Goal: Complete application form: Complete application form

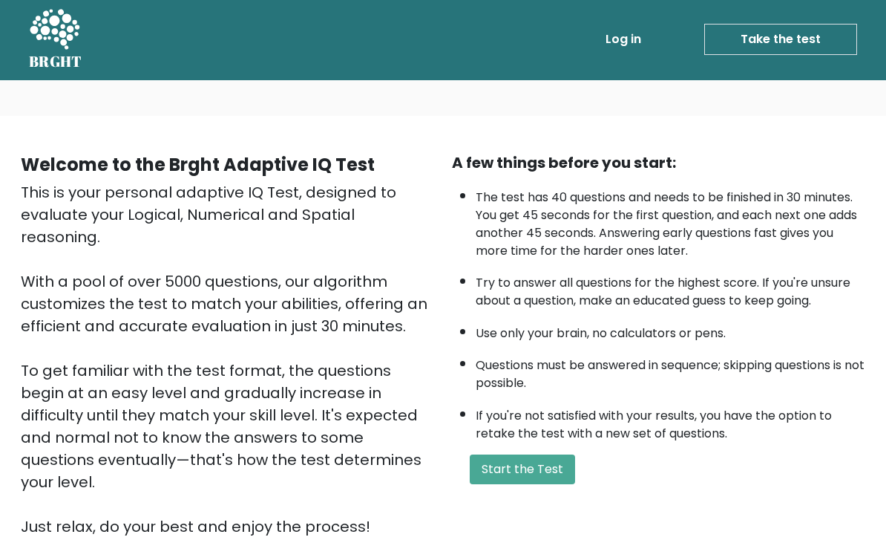
scroll to position [1, 0]
click at [535, 485] on button "Start the Test" at bounding box center [522, 470] width 105 height 30
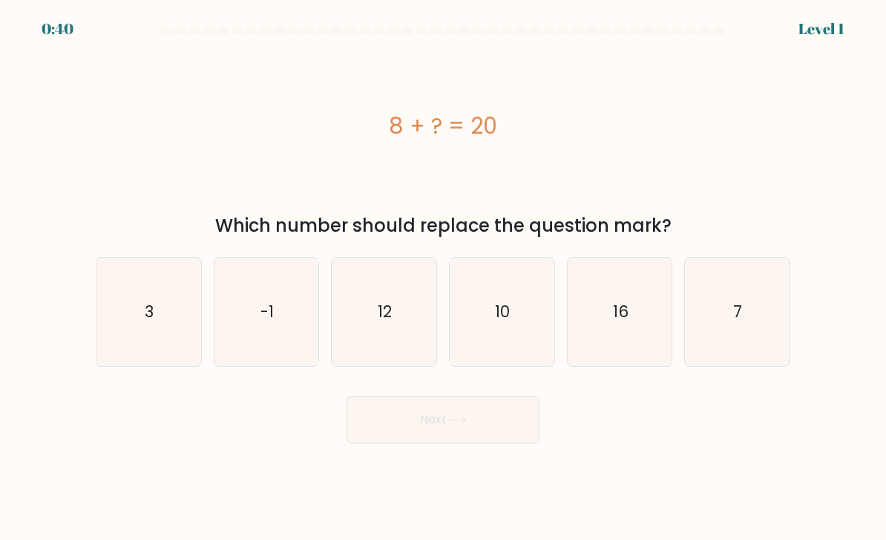
click at [386, 319] on text "12" at bounding box center [386, 312] width 14 height 22
click at [443, 278] on input "c. 12" at bounding box center [443, 273] width 1 height 7
radio input "true"
click at [461, 424] on icon at bounding box center [457, 420] width 20 height 8
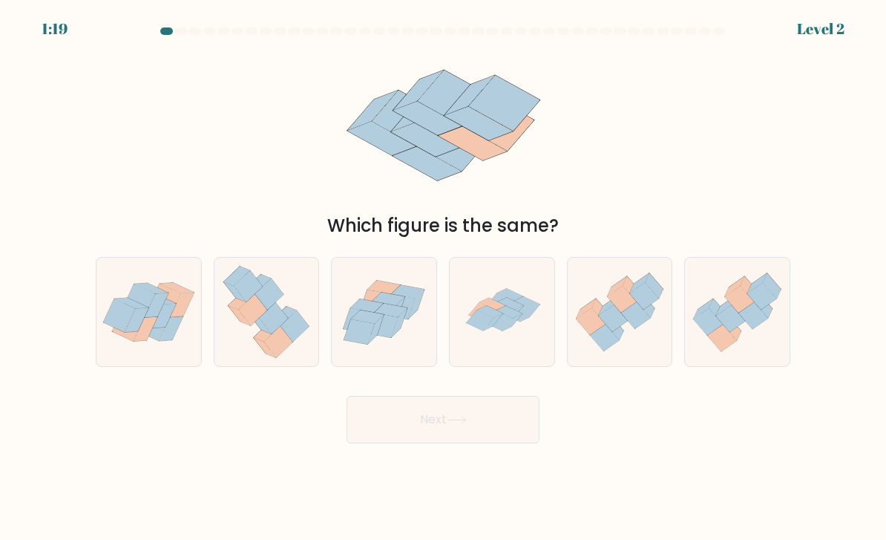
click at [499, 330] on icon at bounding box center [492, 321] width 19 height 17
click at [444, 278] on input "d." at bounding box center [443, 273] width 1 height 7
radio input "true"
click at [509, 436] on button "Next" at bounding box center [443, 420] width 193 height 48
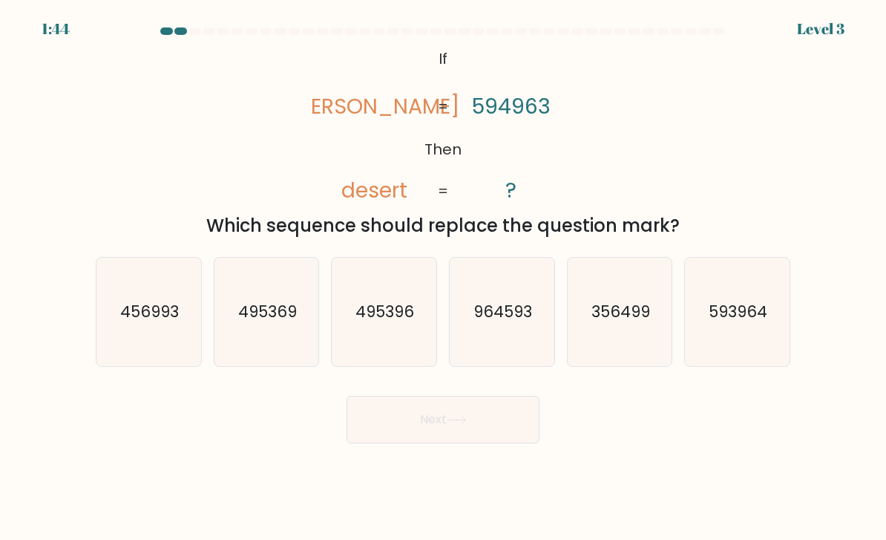
click at [739, 339] on icon "593964" at bounding box center [737, 312] width 105 height 105
click at [444, 278] on input "f. 593964" at bounding box center [443, 273] width 1 height 7
radio input "true"
click at [488, 443] on button "Next" at bounding box center [443, 420] width 193 height 48
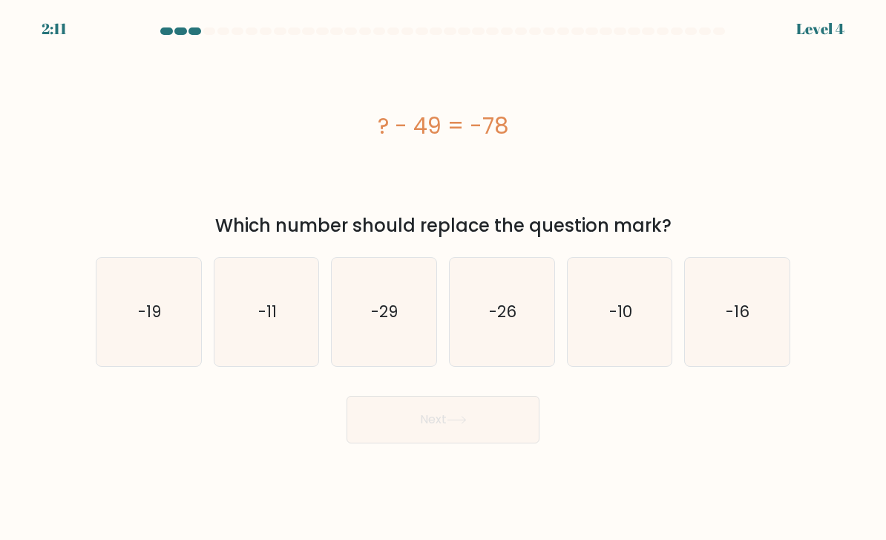
click at [382, 339] on icon "-29" at bounding box center [384, 312] width 105 height 105
click at [443, 278] on input "c. -29" at bounding box center [443, 273] width 1 height 7
radio input "true"
click at [411, 434] on button "Next" at bounding box center [443, 420] width 193 height 48
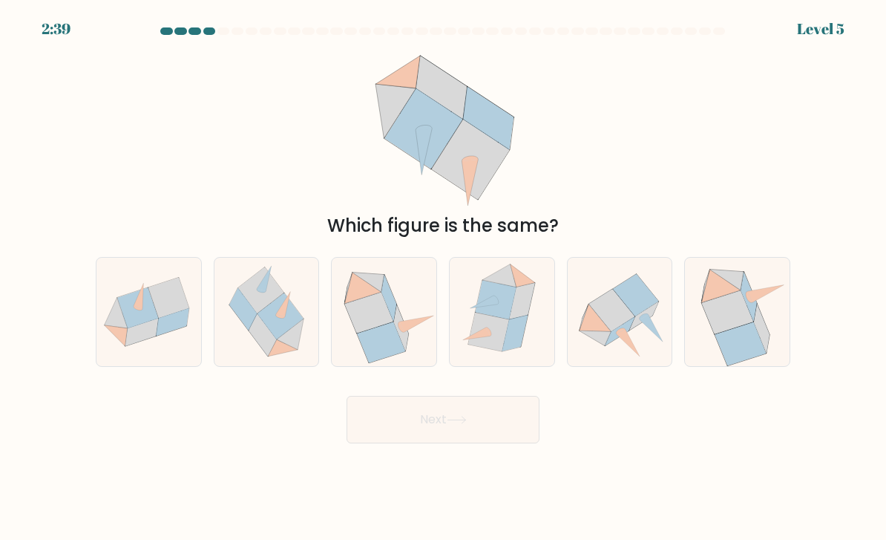
click at [513, 340] on icon at bounding box center [515, 333] width 25 height 36
click at [444, 278] on input "d." at bounding box center [443, 273] width 1 height 7
radio input "true"
click at [499, 443] on button "Next" at bounding box center [443, 420] width 193 height 48
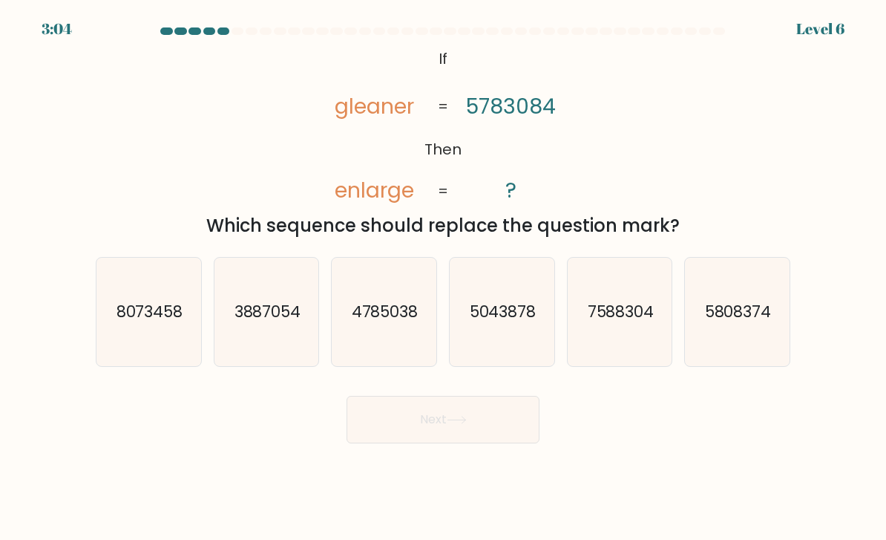
click at [121, 287] on icon "8073458" at bounding box center [149, 312] width 105 height 105
click at [443, 278] on input "a. 8073458" at bounding box center [443, 273] width 1 height 7
radio input "true"
click at [470, 441] on button "Next" at bounding box center [443, 420] width 193 height 48
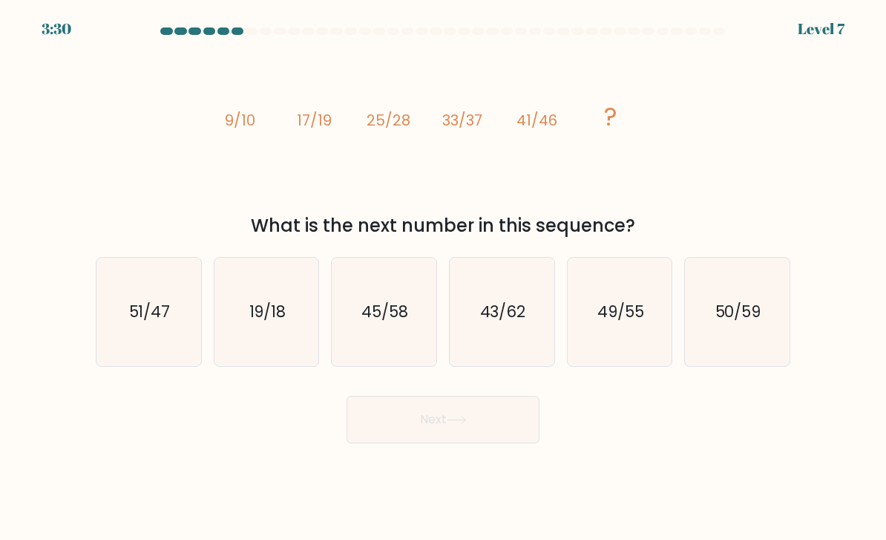
click at [629, 322] on text "49/55" at bounding box center [621, 312] width 47 height 22
click at [444, 278] on input "e. 49/55" at bounding box center [443, 273] width 1 height 7
radio input "true"
click at [491, 443] on button "Next" at bounding box center [443, 420] width 193 height 48
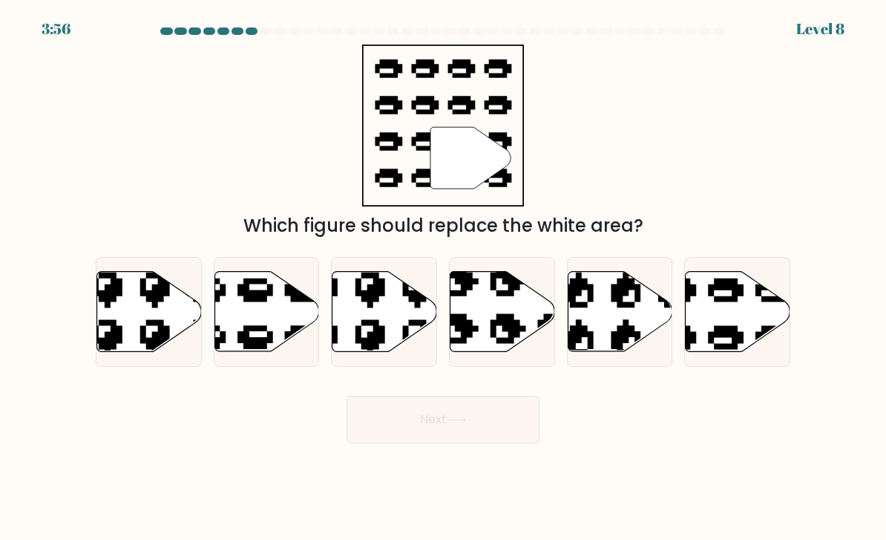
click at [244, 322] on icon at bounding box center [267, 312] width 105 height 80
click at [443, 278] on input "b." at bounding box center [443, 273] width 1 height 7
radio input "true"
click at [731, 338] on icon at bounding box center [738, 312] width 105 height 80
click at [444, 278] on input "f." at bounding box center [443, 273] width 1 height 7
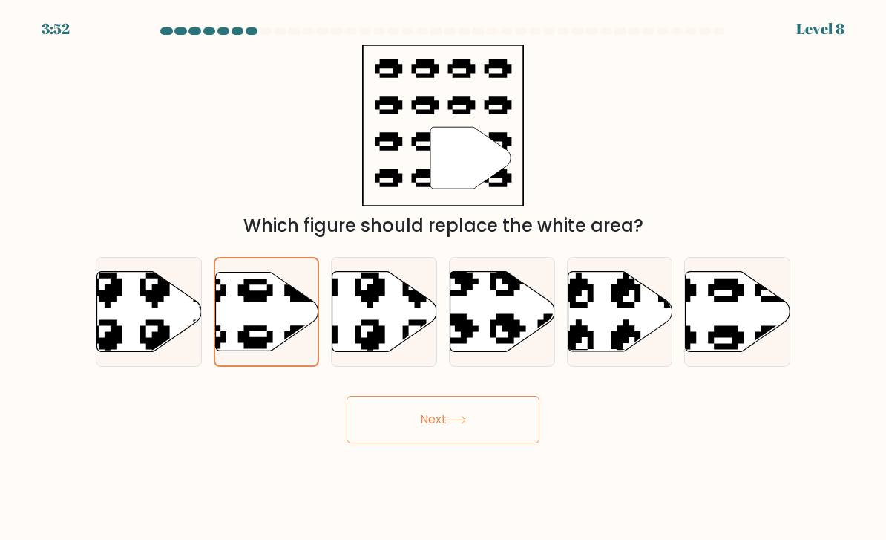
radio input "true"
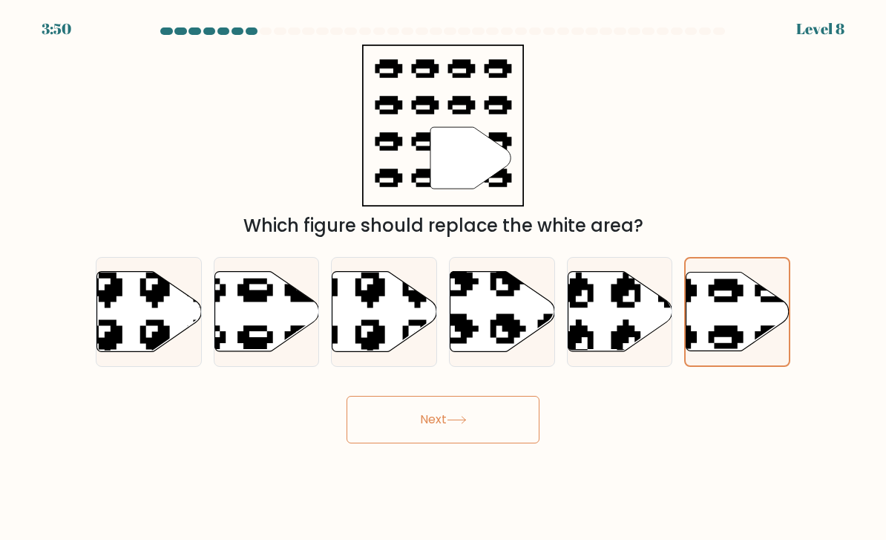
click at [476, 425] on button "Next" at bounding box center [443, 420] width 193 height 48
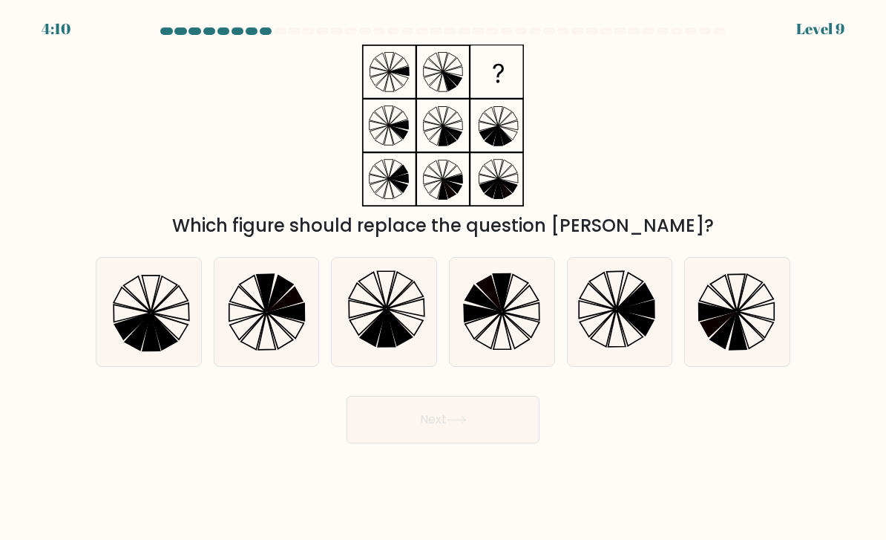
click at [632, 328] on icon at bounding box center [636, 323] width 36 height 26
click at [444, 278] on input "e." at bounding box center [443, 273] width 1 height 7
radio input "true"
click at [378, 436] on button "Next" at bounding box center [443, 420] width 193 height 48
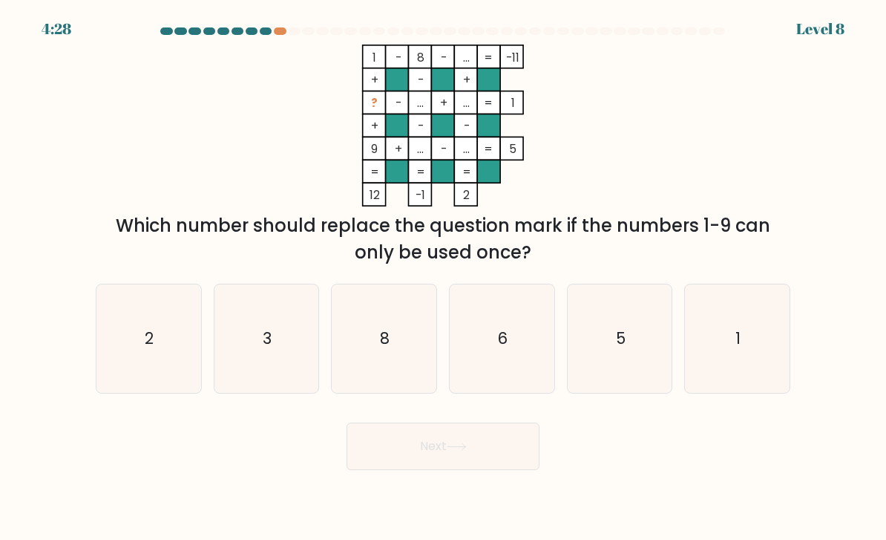
click at [131, 369] on icon "2" at bounding box center [149, 339] width 105 height 105
click at [443, 278] on input "a. 2" at bounding box center [443, 273] width 1 height 7
radio input "true"
click at [416, 461] on button "Next" at bounding box center [443, 446] width 193 height 48
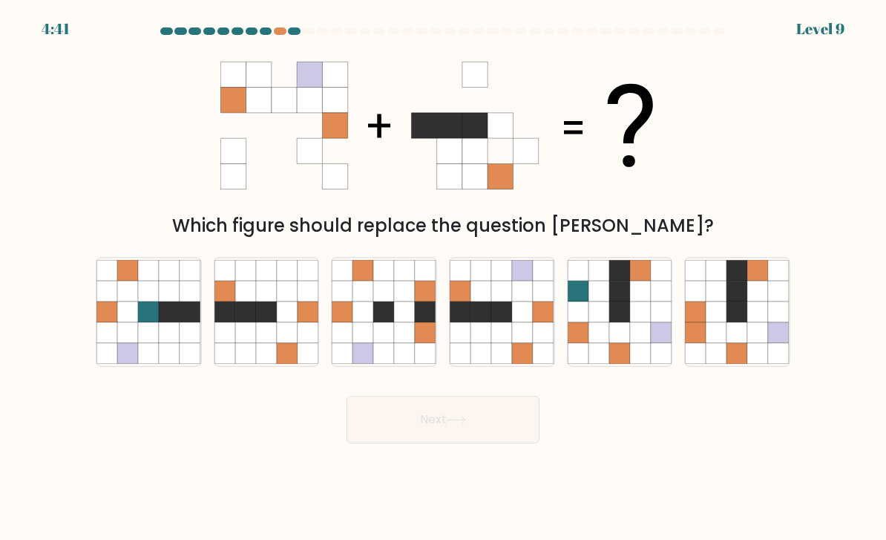
click at [497, 296] on icon at bounding box center [501, 291] width 21 height 21
click at [444, 278] on input "d." at bounding box center [443, 273] width 1 height 7
radio input "true"
click at [414, 439] on button "Next" at bounding box center [443, 420] width 193 height 48
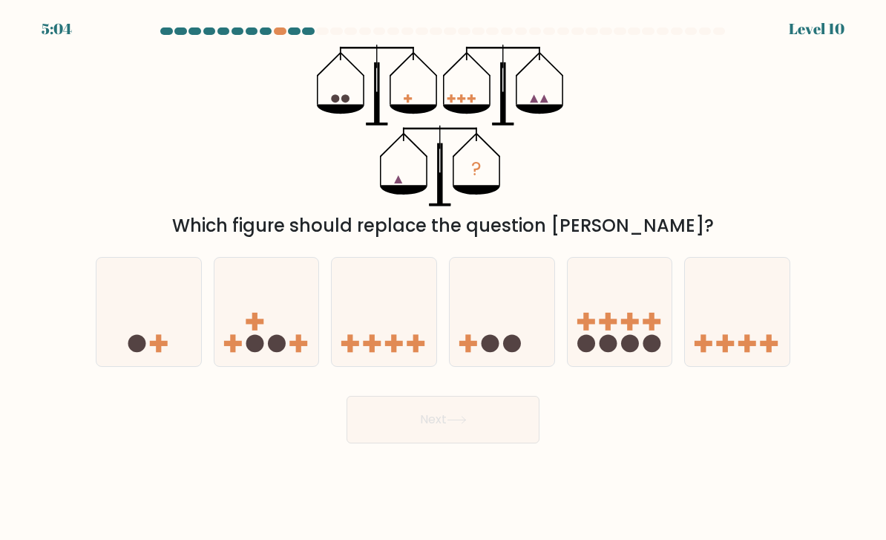
click at [479, 332] on icon at bounding box center [502, 312] width 105 height 87
click at [444, 278] on input "d." at bounding box center [443, 273] width 1 height 7
radio input "true"
click at [480, 434] on button "Next" at bounding box center [443, 420] width 193 height 48
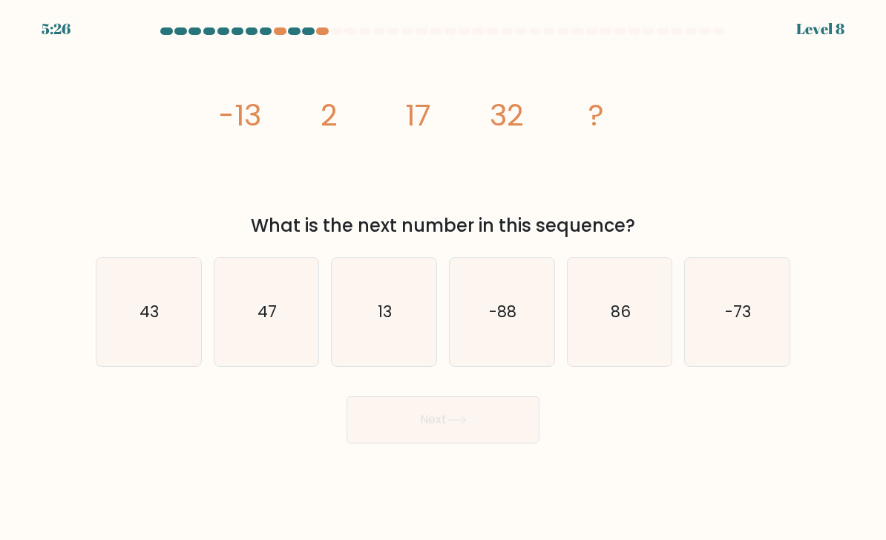
click at [253, 304] on icon "47" at bounding box center [267, 312] width 105 height 105
click at [443, 278] on input "b. 47" at bounding box center [443, 273] width 1 height 7
radio input "true"
click at [397, 443] on button "Next" at bounding box center [443, 420] width 193 height 48
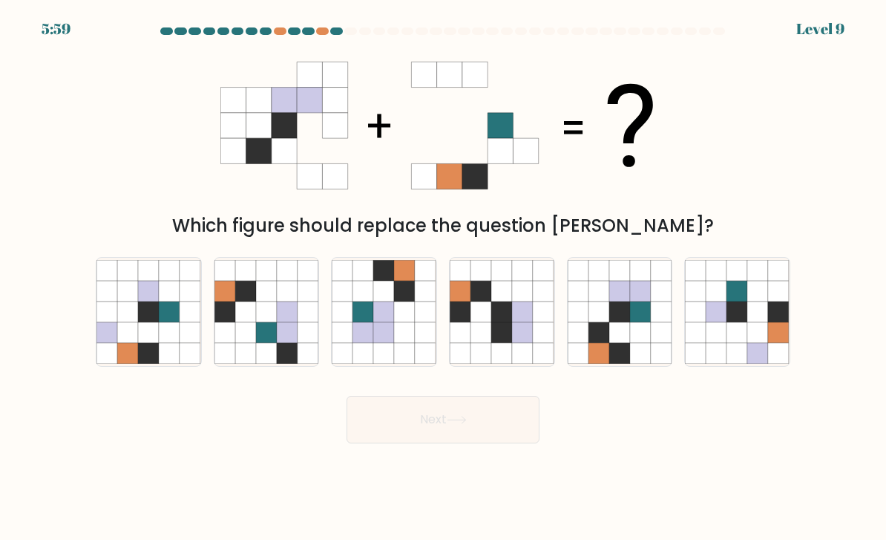
click at [606, 301] on icon at bounding box center [599, 291] width 21 height 21
click at [444, 278] on input "e." at bounding box center [443, 273] width 1 height 7
radio input "true"
click at [364, 443] on button "Next" at bounding box center [443, 420] width 193 height 48
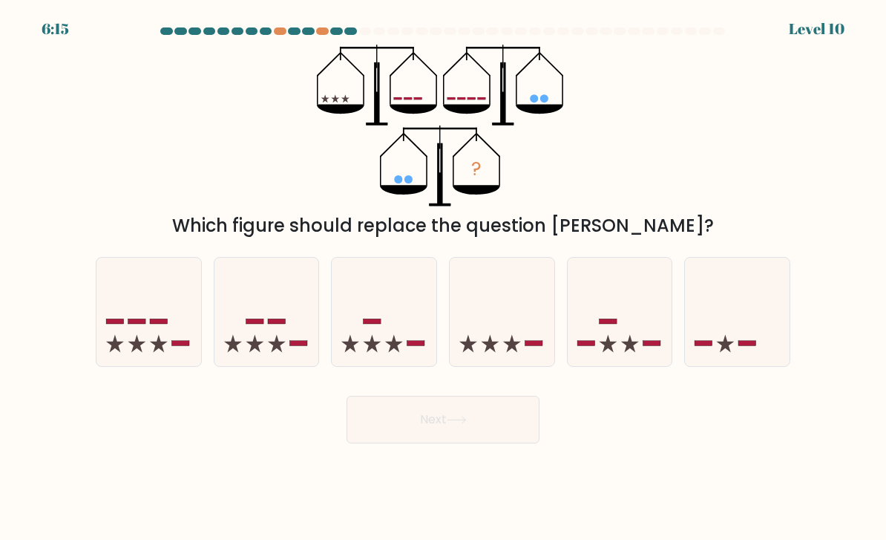
click at [522, 334] on icon at bounding box center [502, 312] width 105 height 87
click at [444, 278] on input "d." at bounding box center [443, 273] width 1 height 7
radio input "true"
click at [424, 443] on button "Next" at bounding box center [443, 420] width 193 height 48
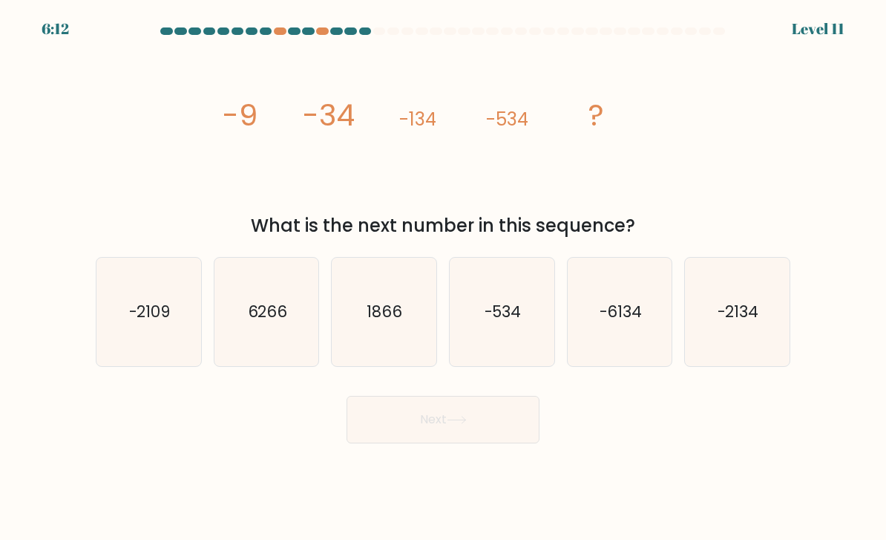
click at [429, 434] on button "Next" at bounding box center [443, 420] width 193 height 48
click at [735, 313] on icon "-2134" at bounding box center [737, 312] width 105 height 105
click at [444, 278] on input "f. -2134" at bounding box center [443, 273] width 1 height 7
radio input "true"
click at [406, 431] on button "Next" at bounding box center [443, 420] width 193 height 48
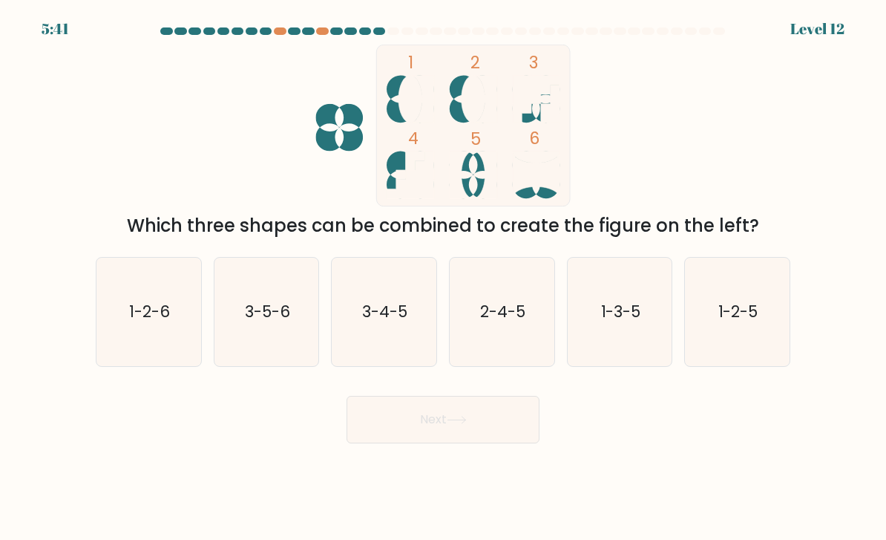
click at [286, 321] on text "3-5-6" at bounding box center [267, 312] width 45 height 22
click at [443, 278] on input "b. 3-5-6" at bounding box center [443, 273] width 1 height 7
radio input "true"
click at [425, 436] on button "Next" at bounding box center [443, 420] width 193 height 48
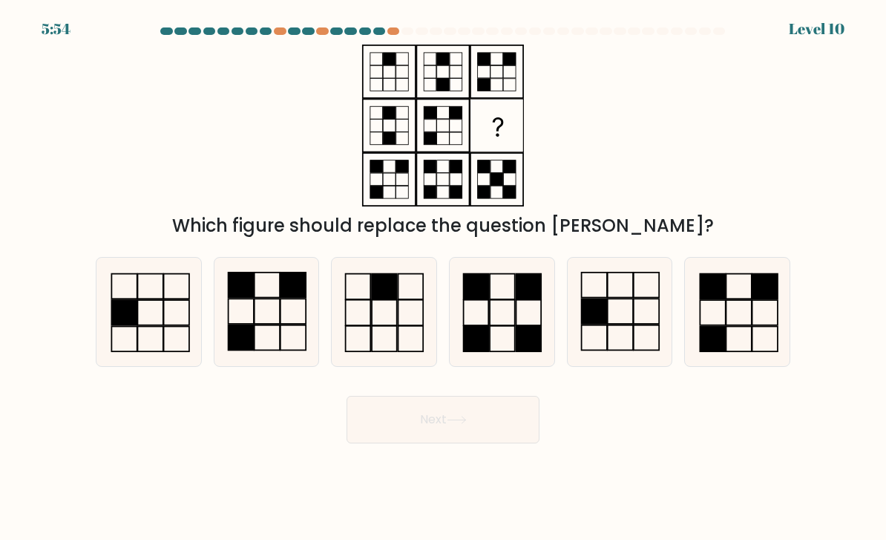
click at [517, 321] on rect at bounding box center [529, 313] width 25 height 26
click at [444, 278] on input "d." at bounding box center [443, 273] width 1 height 7
radio input "true"
click at [491, 443] on button "Next" at bounding box center [443, 420] width 193 height 48
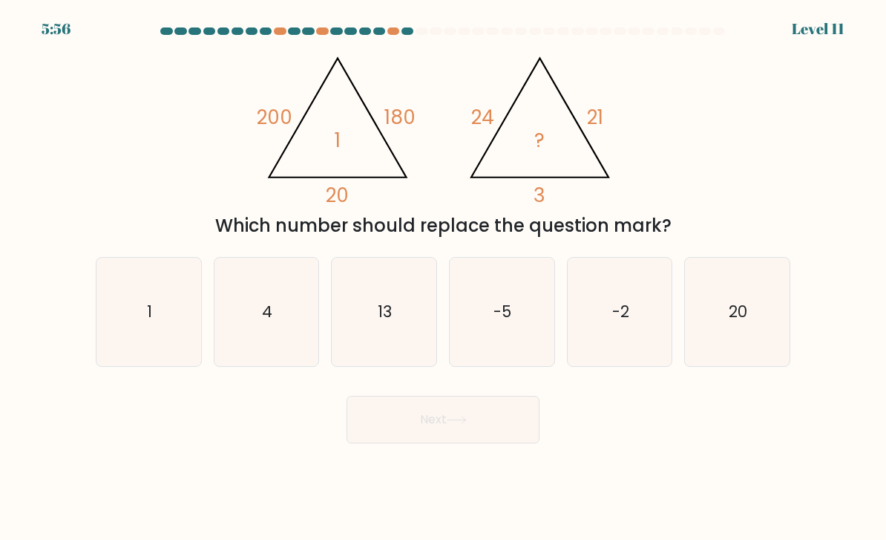
click at [157, 324] on icon "1" at bounding box center [149, 312] width 105 height 105
click at [443, 278] on input "a. 1" at bounding box center [443, 273] width 1 height 7
radio input "true"
click at [480, 439] on button "Next" at bounding box center [443, 420] width 193 height 48
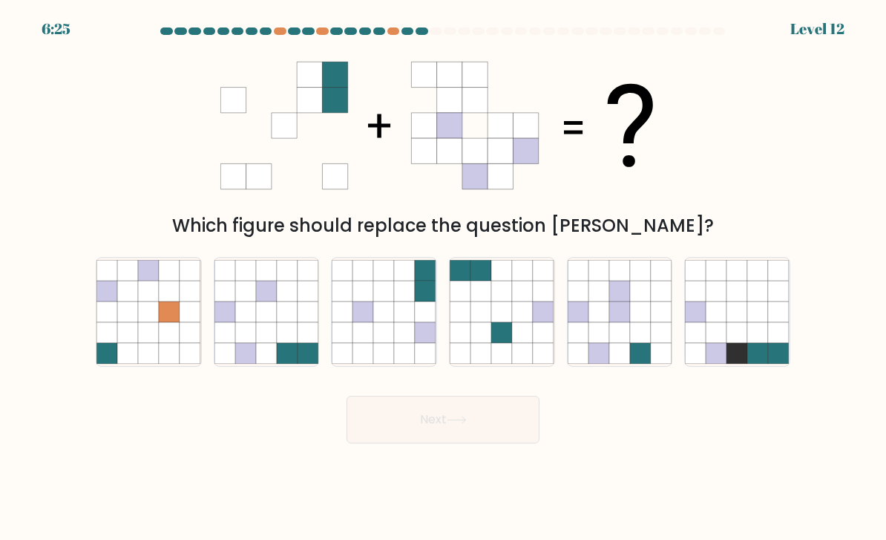
click at [261, 296] on icon at bounding box center [266, 291] width 21 height 21
click at [443, 278] on input "b." at bounding box center [443, 273] width 1 height 7
radio input "true"
click at [502, 436] on button "Next" at bounding box center [443, 420] width 193 height 48
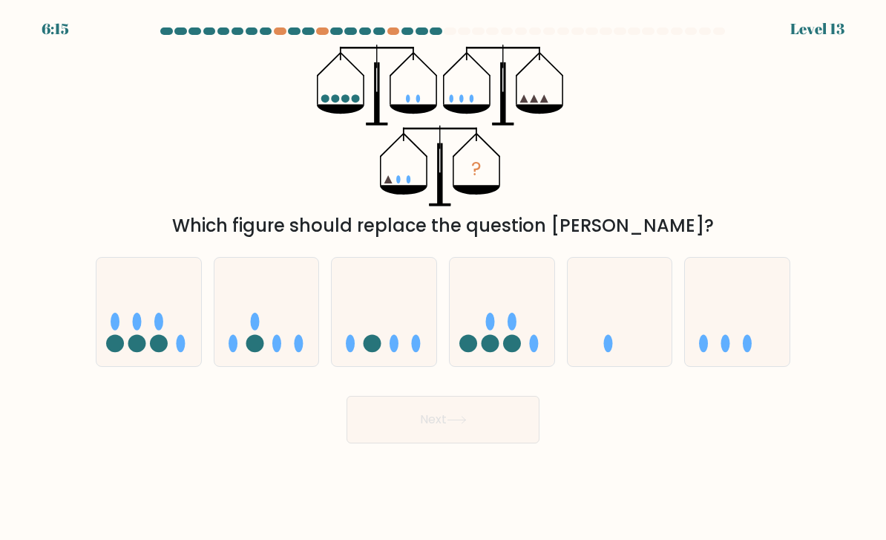
click at [739, 321] on icon at bounding box center [737, 312] width 105 height 87
click at [444, 278] on input "f." at bounding box center [443, 273] width 1 height 7
radio input "true"
click at [465, 424] on button "Next" at bounding box center [443, 420] width 193 height 48
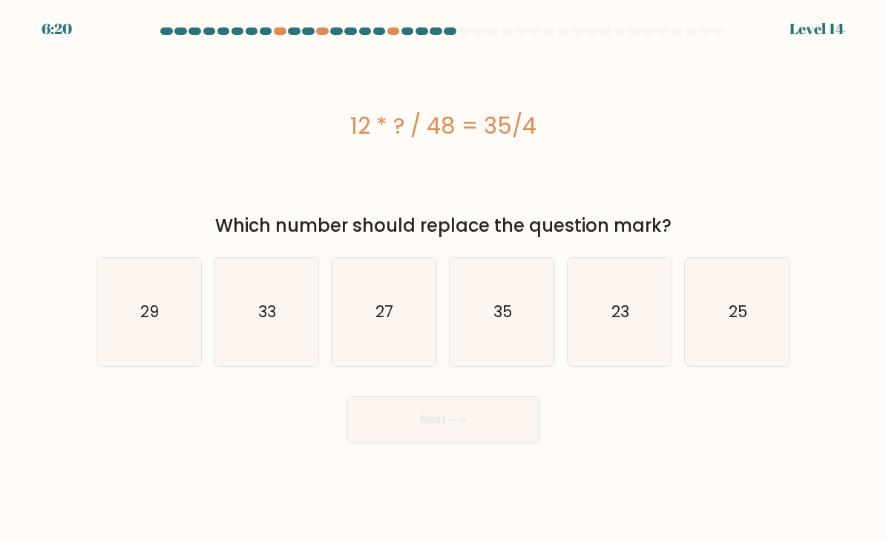
click at [485, 309] on icon "35" at bounding box center [502, 312] width 105 height 105
click at [444, 278] on input "d. 35" at bounding box center [443, 273] width 1 height 7
radio input "true"
click at [397, 433] on button "Next" at bounding box center [443, 420] width 193 height 48
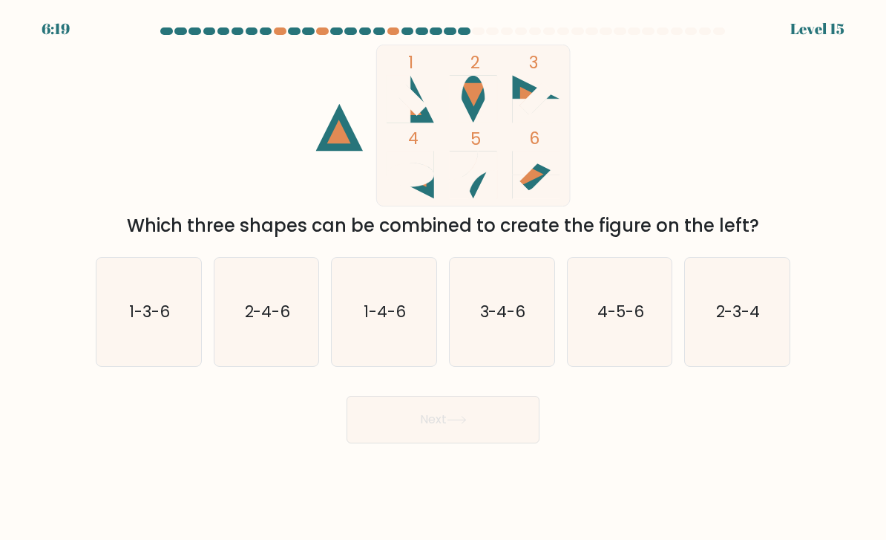
click at [140, 315] on icon "1-3-6" at bounding box center [149, 312] width 105 height 105
click at [443, 278] on input "a. 1-3-6" at bounding box center [443, 273] width 1 height 7
radio input "true"
click at [445, 425] on button "Next" at bounding box center [443, 420] width 193 height 48
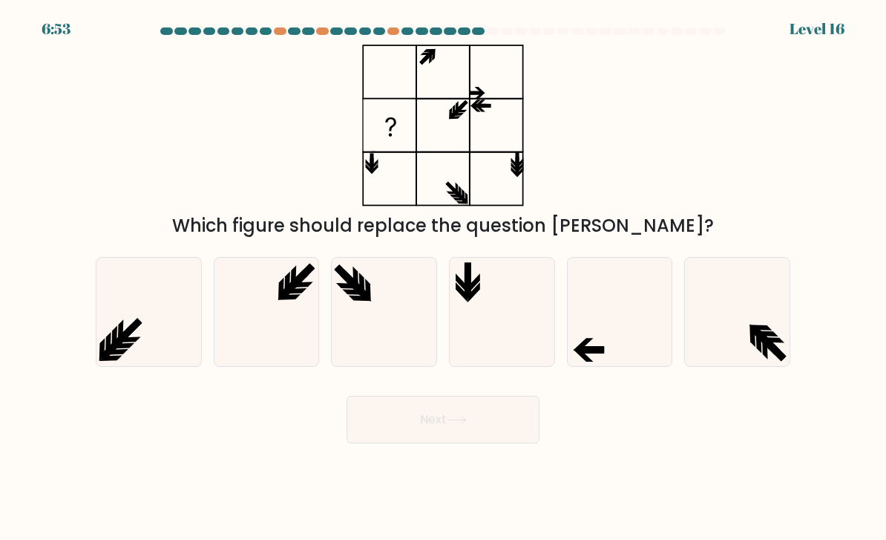
click at [632, 337] on icon at bounding box center [620, 312] width 105 height 105
click at [444, 278] on input "e." at bounding box center [443, 273] width 1 height 7
radio input "true"
click at [491, 434] on button "Next" at bounding box center [443, 420] width 193 height 48
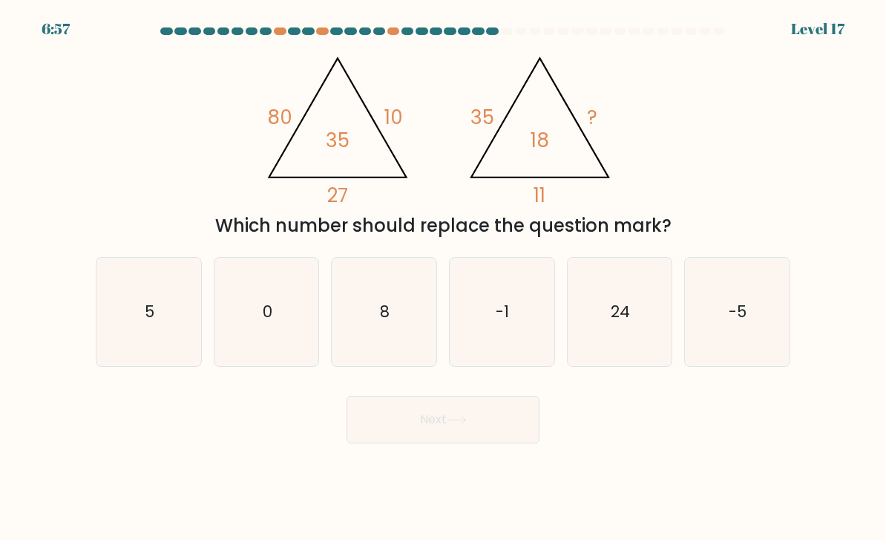
click at [409, 319] on icon "8" at bounding box center [384, 312] width 105 height 105
click at [443, 278] on input "c. 8" at bounding box center [443, 273] width 1 height 7
radio input "true"
click at [449, 443] on button "Next" at bounding box center [443, 420] width 193 height 48
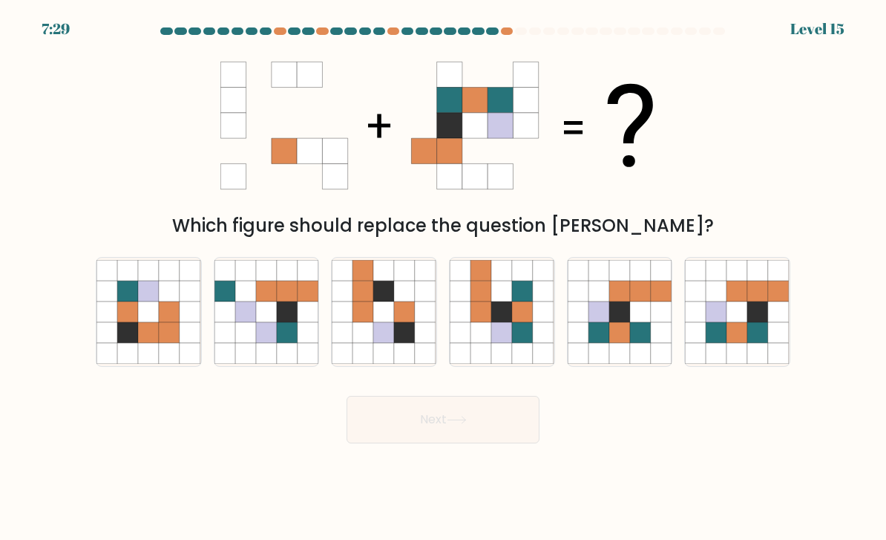
click at [647, 322] on icon at bounding box center [640, 311] width 21 height 21
click at [444, 278] on input "e." at bounding box center [443, 273] width 1 height 7
radio input "true"
click at [776, 322] on icon at bounding box center [779, 311] width 21 height 21
click at [444, 278] on input "f." at bounding box center [443, 273] width 1 height 7
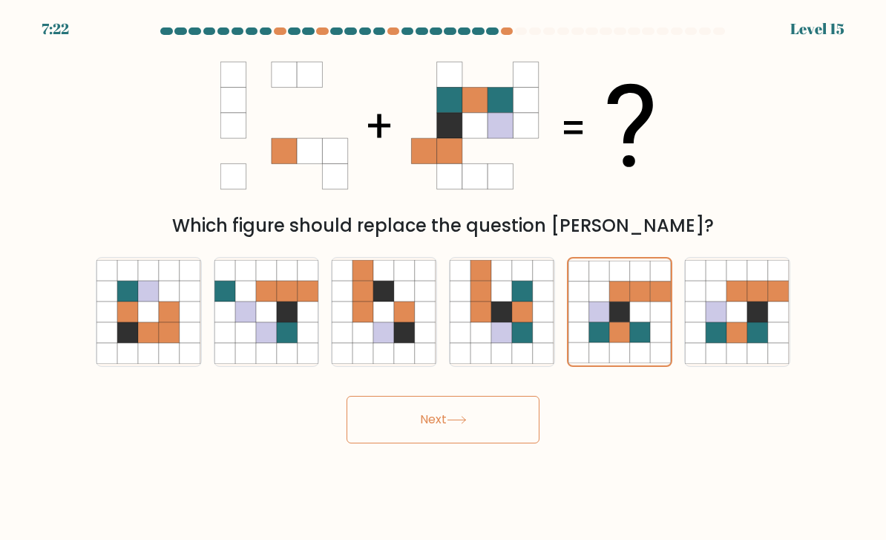
radio input "true"
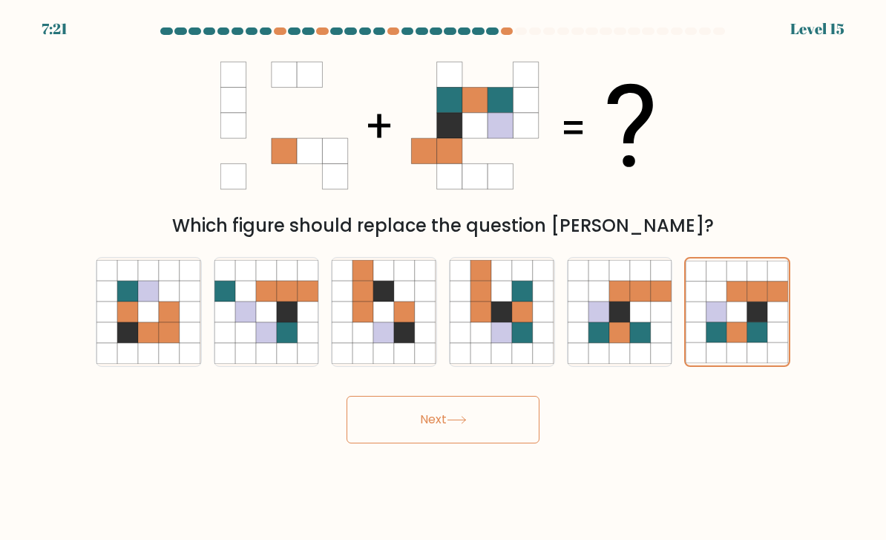
click at [491, 437] on button "Next" at bounding box center [443, 420] width 193 height 48
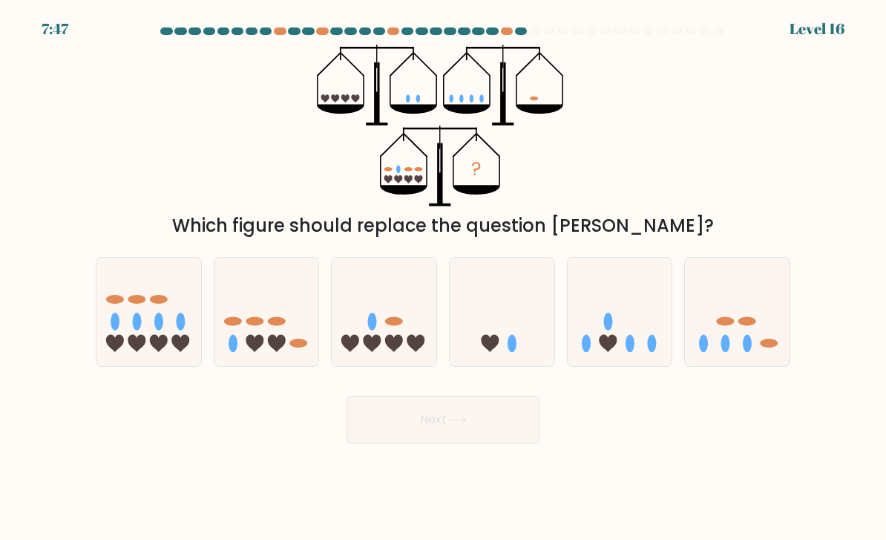
click at [729, 313] on icon at bounding box center [737, 312] width 105 height 87
click at [444, 278] on input "f." at bounding box center [443, 273] width 1 height 7
radio input "true"
click at [465, 423] on icon at bounding box center [457, 419] width 18 height 7
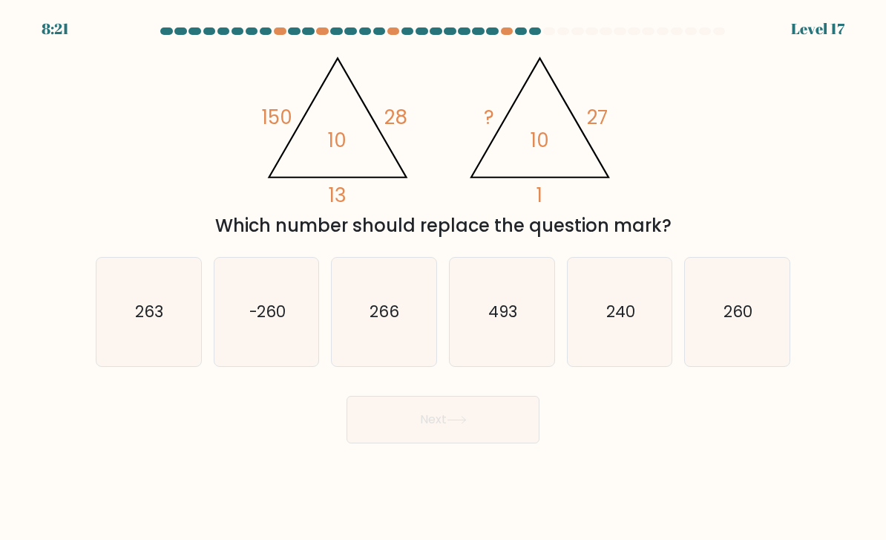
click at [776, 291] on icon "260" at bounding box center [737, 312] width 105 height 105
click at [444, 278] on input "f. 260" at bounding box center [443, 273] width 1 height 7
radio input "true"
click at [474, 426] on button "Next" at bounding box center [443, 420] width 193 height 48
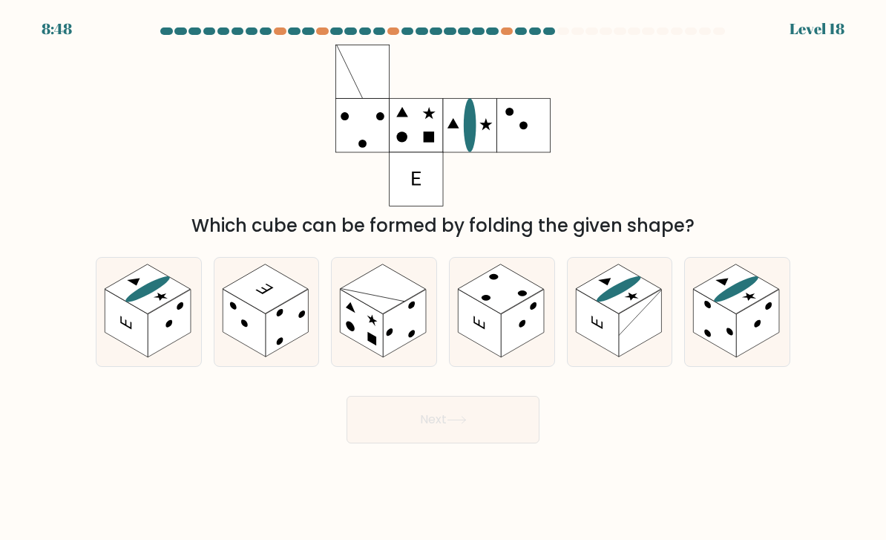
click at [401, 319] on rect at bounding box center [404, 324] width 43 height 68
click at [443, 278] on input "c." at bounding box center [443, 273] width 1 height 7
radio input "true"
click at [143, 314] on rect at bounding box center [147, 289] width 85 height 50
click at [443, 278] on input "a." at bounding box center [443, 273] width 1 height 7
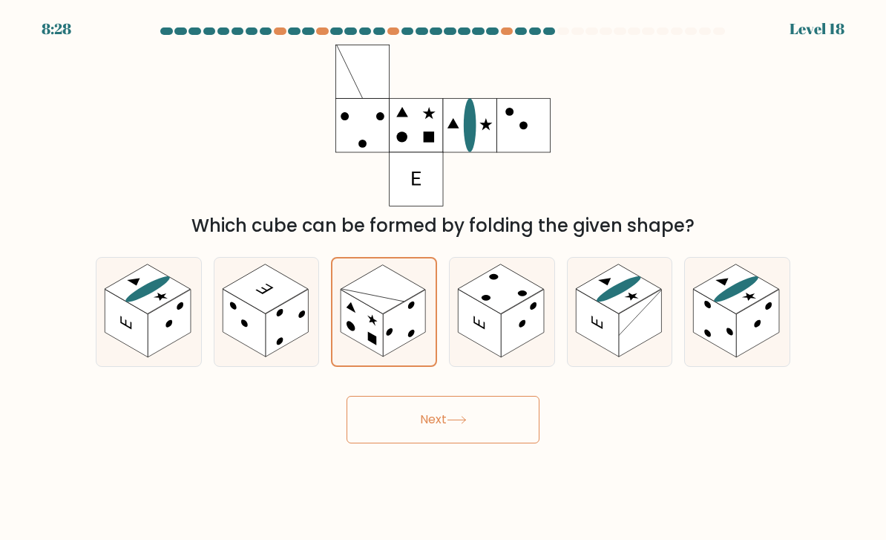
radio input "true"
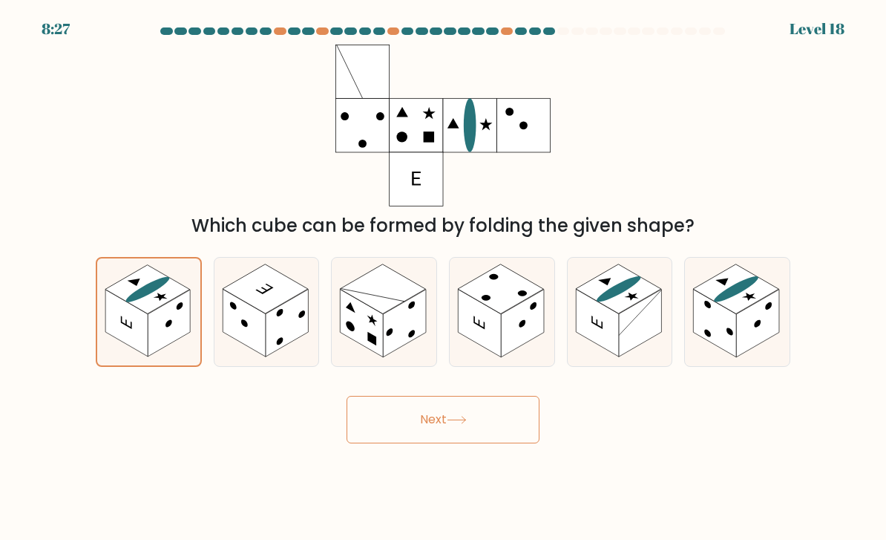
click at [472, 434] on button "Next" at bounding box center [443, 420] width 193 height 48
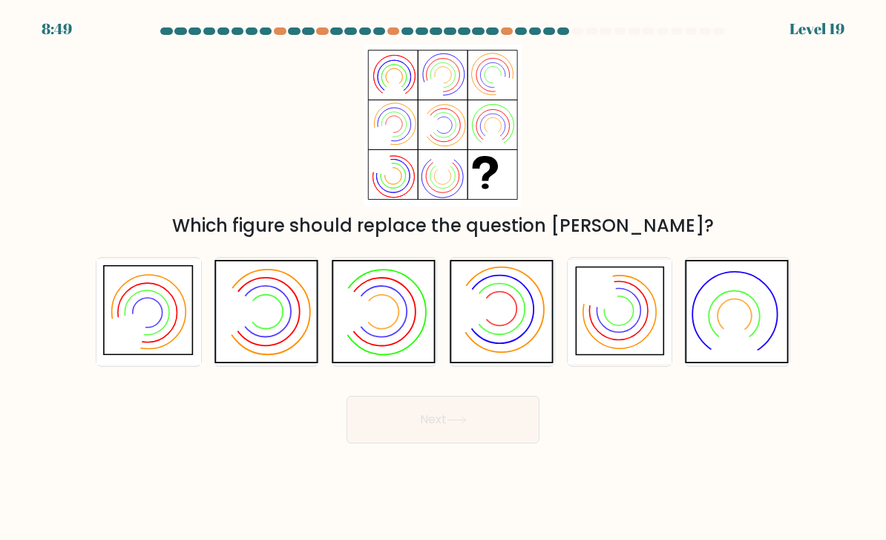
click at [619, 337] on icon at bounding box center [620, 312] width 105 height 105
click at [444, 278] on input "e." at bounding box center [443, 273] width 1 height 7
radio input "true"
click at [487, 438] on button "Next" at bounding box center [443, 420] width 193 height 48
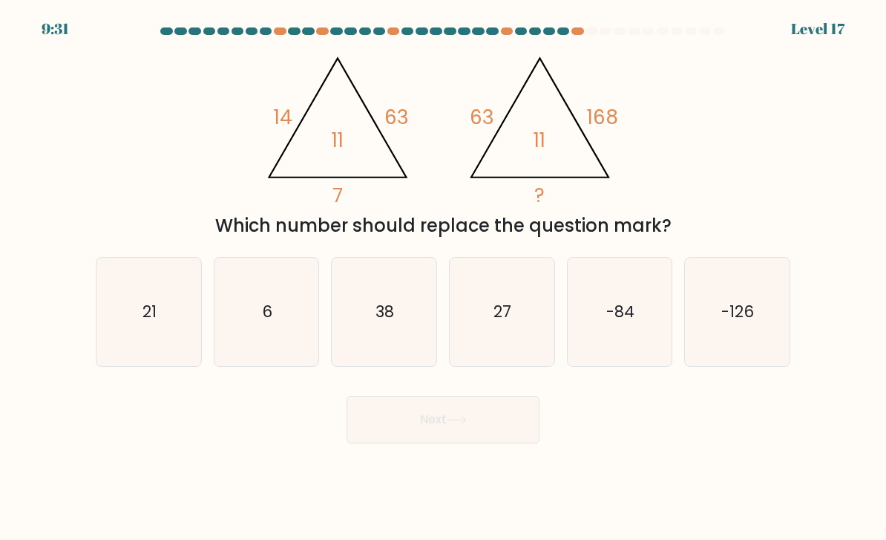
click at [262, 307] on icon "6" at bounding box center [267, 312] width 105 height 105
click at [443, 278] on input "b. 6" at bounding box center [443, 273] width 1 height 7
radio input "true"
click at [480, 443] on button "Next" at bounding box center [443, 420] width 193 height 48
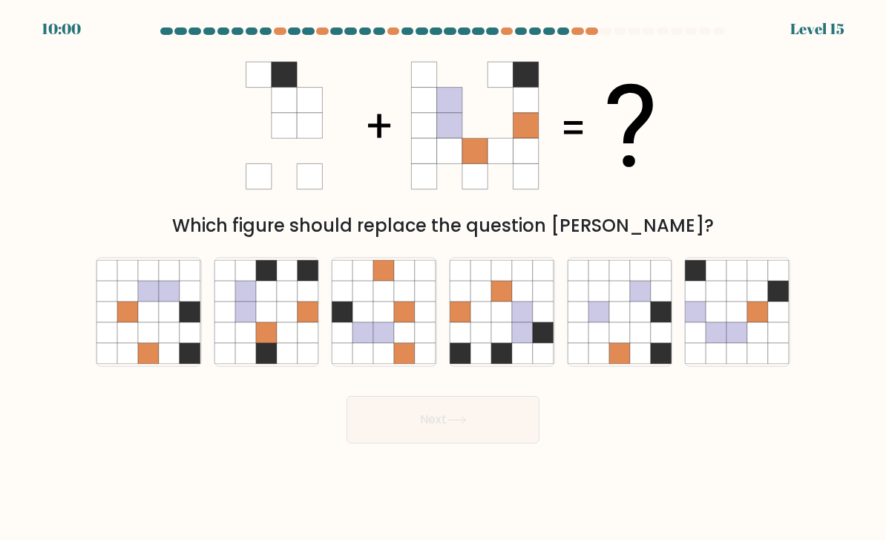
click at [168, 343] on icon at bounding box center [169, 332] width 21 height 21
click at [443, 278] on input "a." at bounding box center [443, 273] width 1 height 7
radio input "true"
click at [485, 431] on button "Next" at bounding box center [443, 420] width 193 height 48
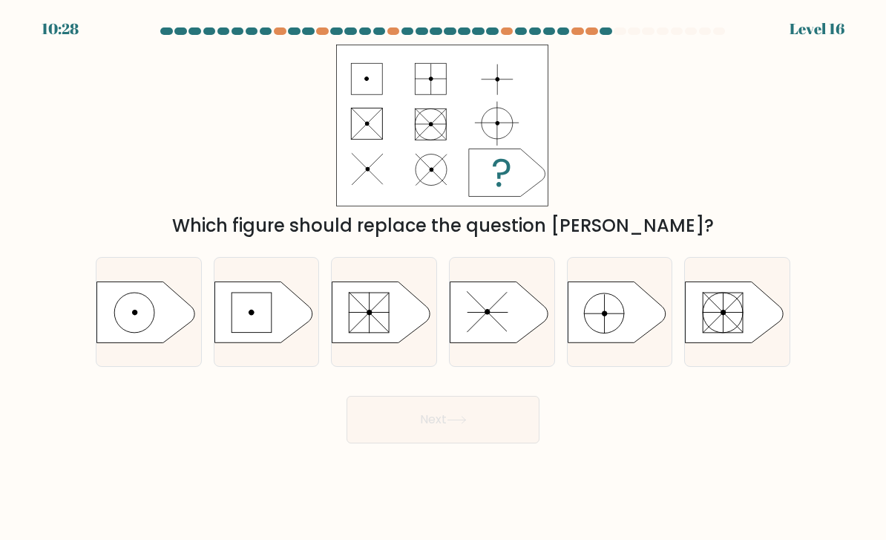
click at [137, 333] on icon at bounding box center [146, 311] width 98 height 61
click at [443, 278] on input "a." at bounding box center [443, 273] width 1 height 7
radio input "true"
click at [497, 425] on button "Next" at bounding box center [443, 420] width 193 height 48
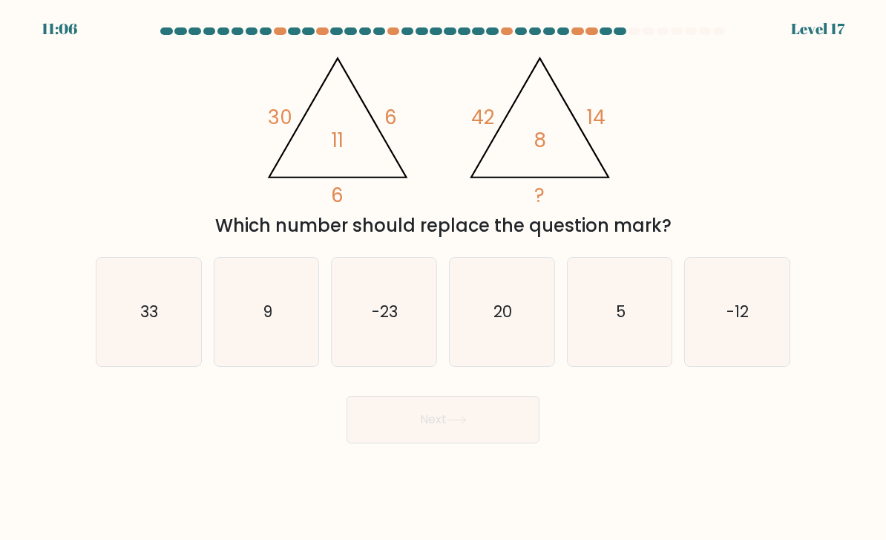
click at [631, 333] on icon "5" at bounding box center [620, 312] width 105 height 105
click at [444, 278] on input "e. 5" at bounding box center [443, 273] width 1 height 7
radio input "true"
click at [473, 439] on button "Next" at bounding box center [443, 420] width 193 height 48
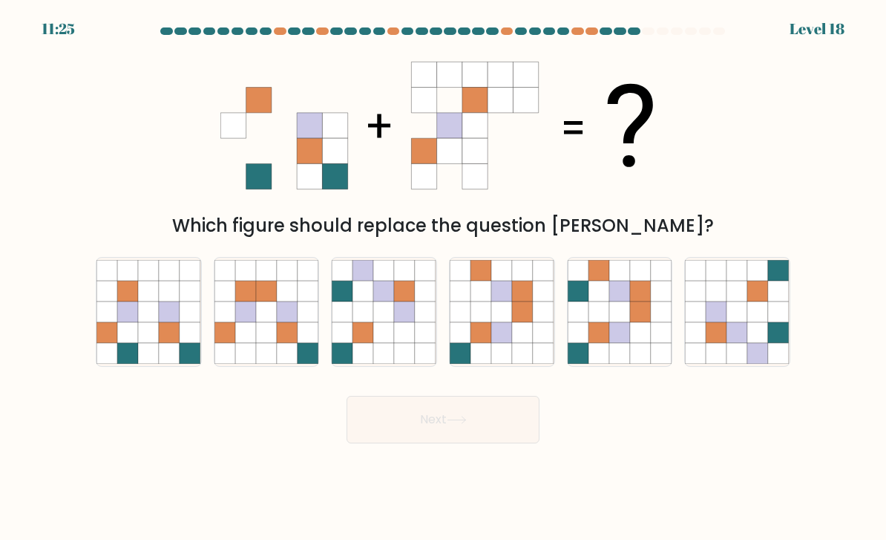
click at [624, 301] on icon at bounding box center [619, 291] width 21 height 21
click at [444, 278] on input "e." at bounding box center [443, 273] width 1 height 7
radio input "true"
click at [447, 431] on button "Next" at bounding box center [443, 420] width 193 height 48
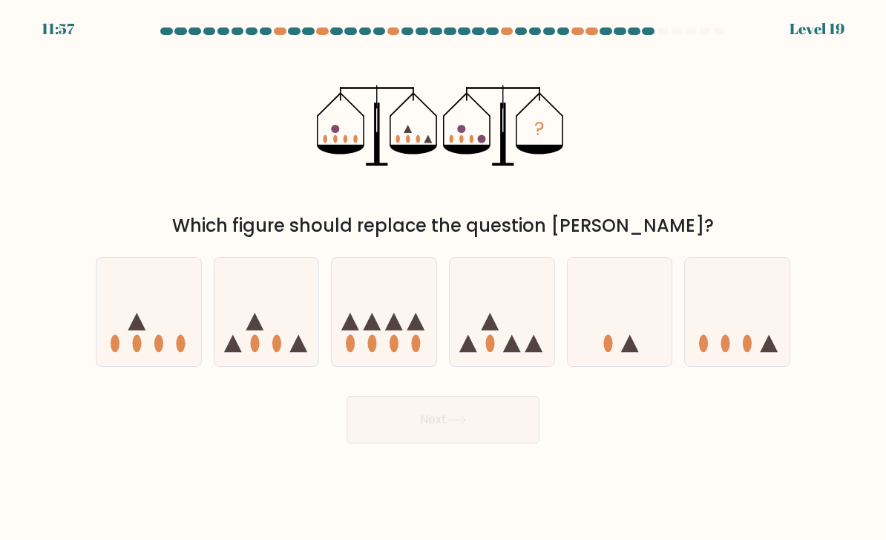
click at [639, 344] on icon at bounding box center [620, 312] width 105 height 87
click at [444, 278] on input "e." at bounding box center [443, 273] width 1 height 7
radio input "true"
click at [461, 443] on button "Next" at bounding box center [443, 420] width 193 height 48
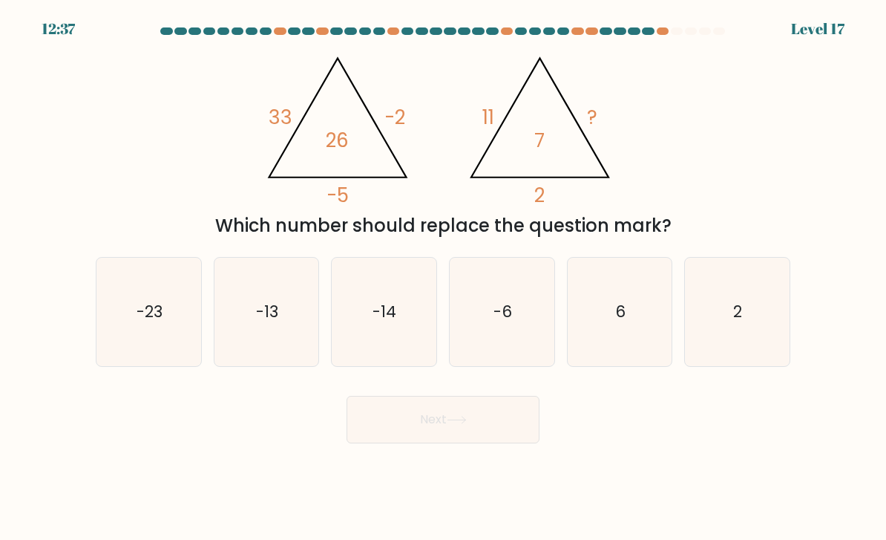
click at [501, 319] on text "-6" at bounding box center [503, 312] width 19 height 22
click at [444, 278] on input "d. -6" at bounding box center [443, 273] width 1 height 7
radio input "true"
click at [488, 443] on button "Next" at bounding box center [443, 420] width 193 height 48
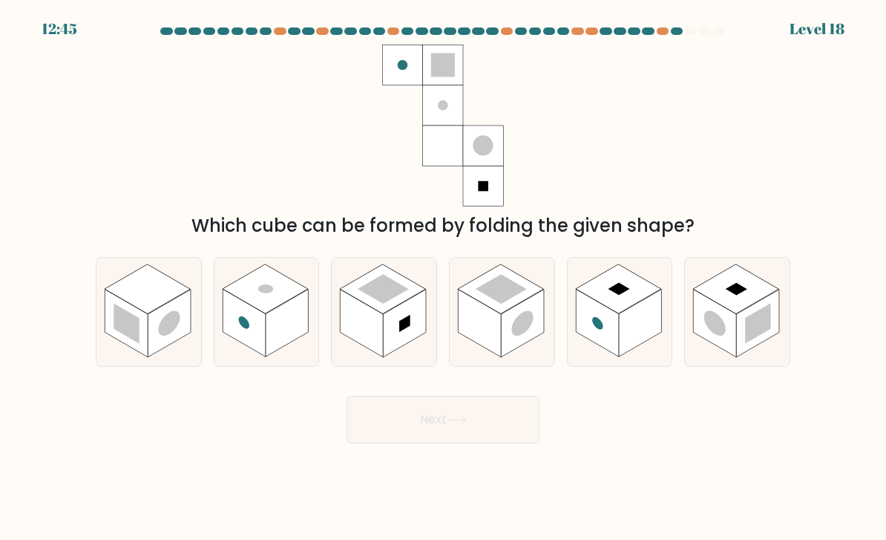
click at [281, 314] on rect at bounding box center [265, 289] width 85 height 50
click at [443, 278] on input "b." at bounding box center [443, 273] width 1 height 7
radio input "true"
click at [483, 443] on button "Next" at bounding box center [443, 420] width 193 height 48
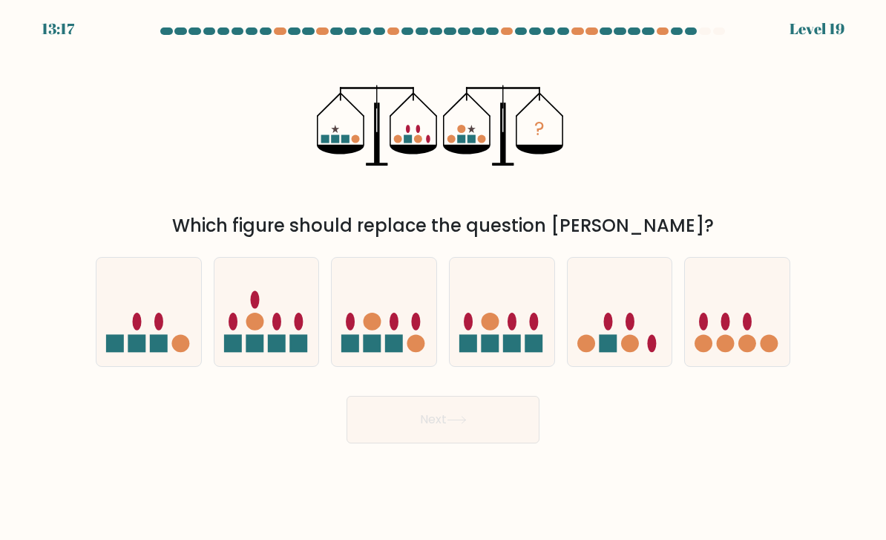
click at [732, 338] on icon at bounding box center [737, 312] width 105 height 87
click at [444, 278] on input "f." at bounding box center [443, 273] width 1 height 7
radio input "true"
click at [436, 431] on button "Next" at bounding box center [443, 420] width 193 height 48
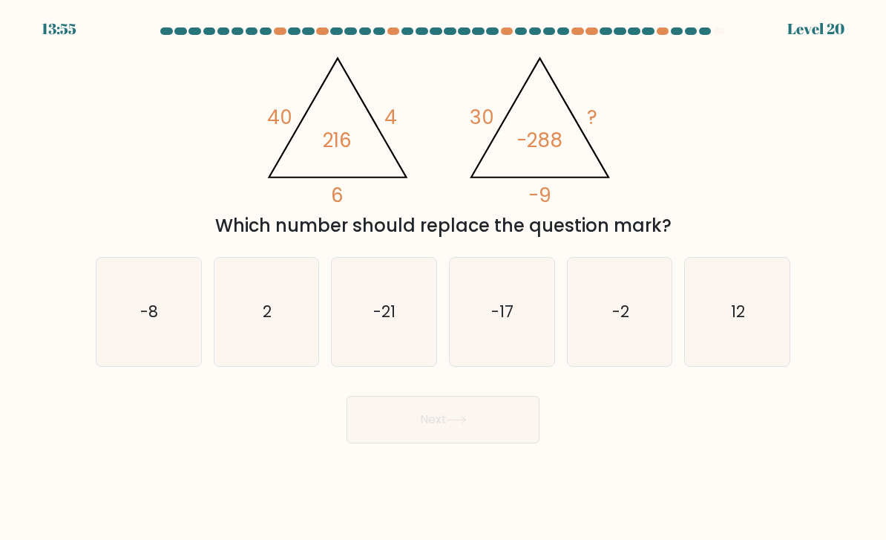
click at [516, 341] on icon "-17" at bounding box center [502, 312] width 105 height 105
click at [444, 278] on input "d. -17" at bounding box center [443, 273] width 1 height 7
radio input "true"
click at [503, 443] on button "Next" at bounding box center [443, 420] width 193 height 48
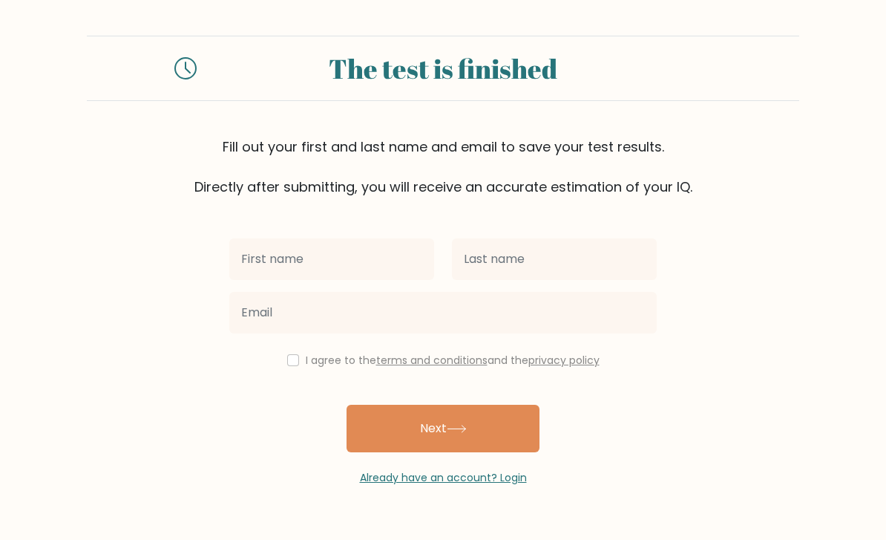
scroll to position [148, 0]
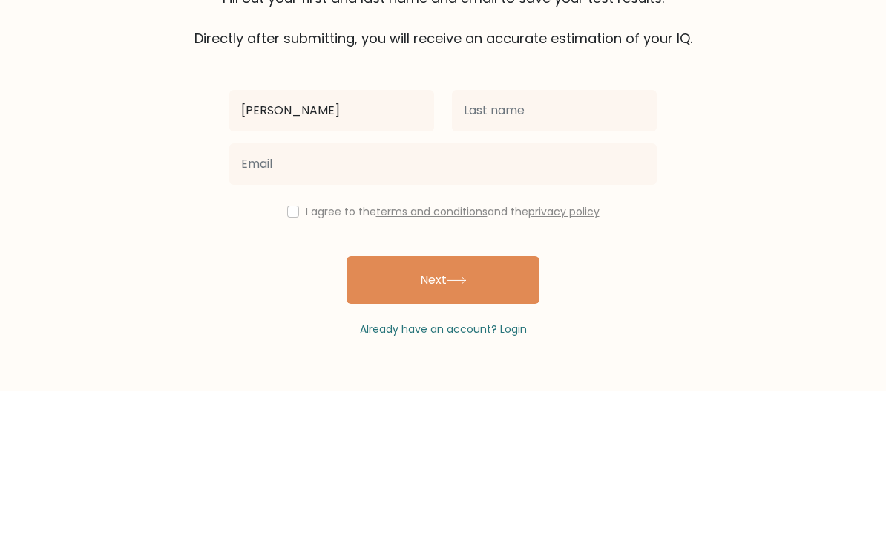
type input "Ella"
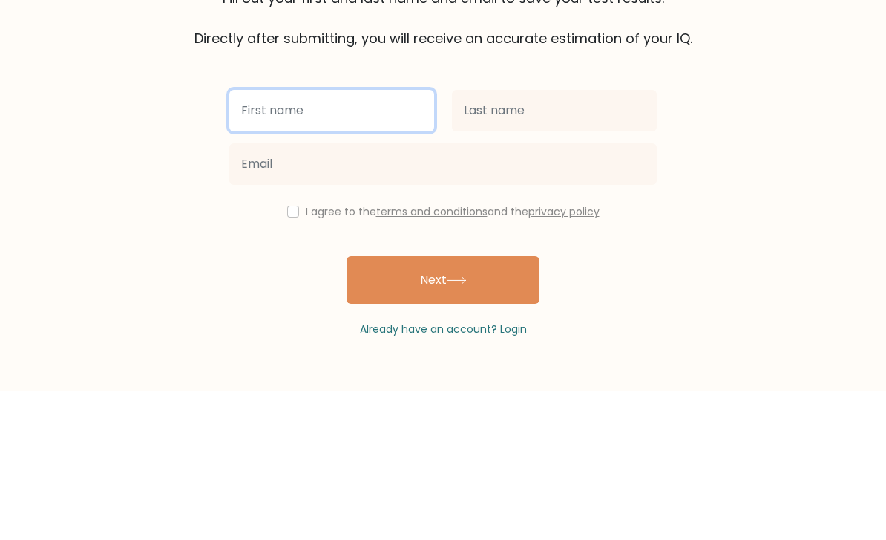
type input "[PERSON_NAME] [PERSON_NAME]"
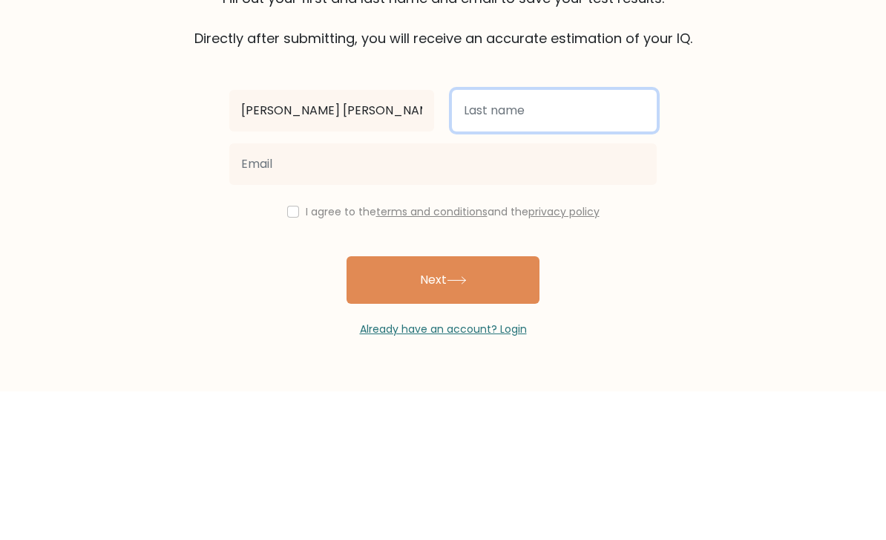
type input "Sanchez"
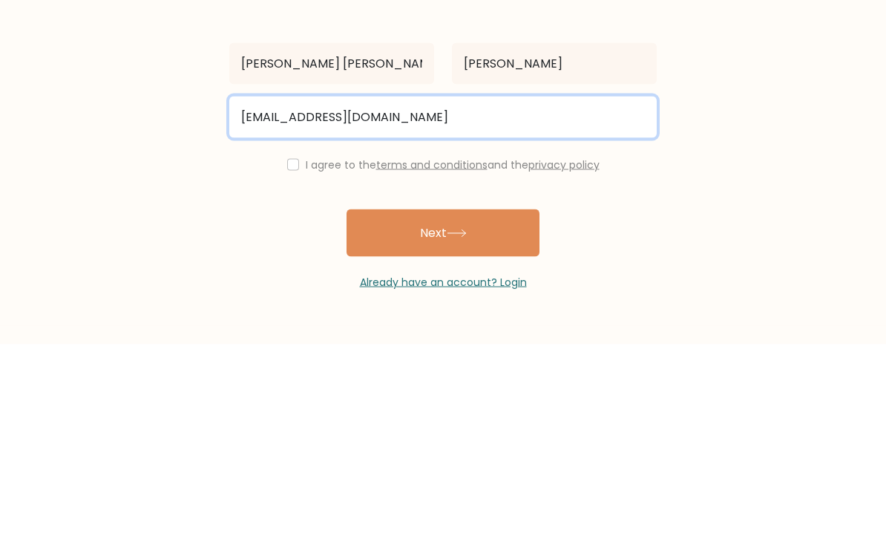
scroll to position [48, 0]
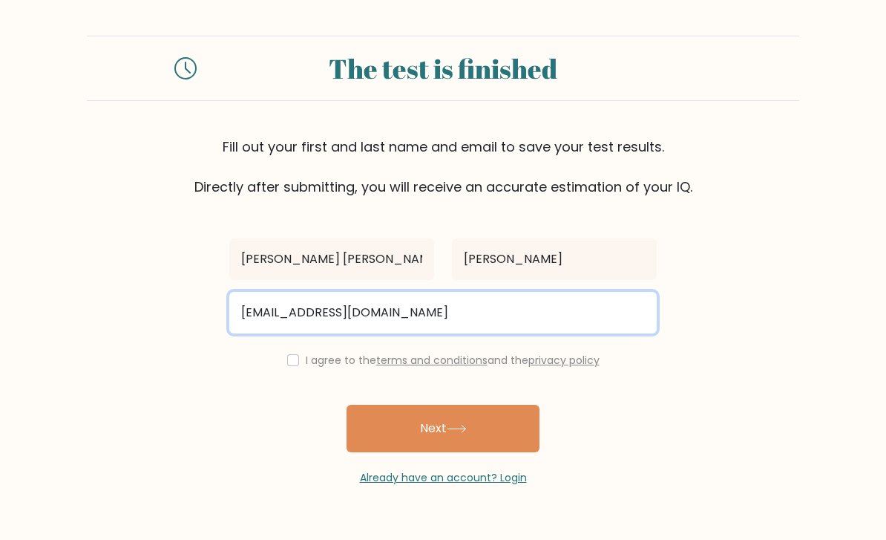
type input "patcruz2129@gmail.com"
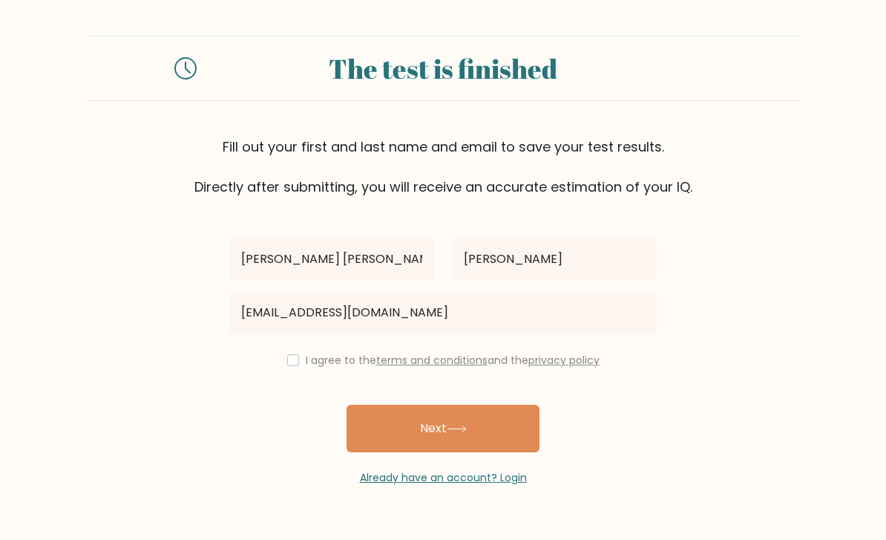
click at [306, 353] on label "I agree to the terms and conditions and the privacy policy" at bounding box center [453, 360] width 294 height 15
click at [290, 354] on input "checkbox" at bounding box center [293, 360] width 12 height 12
checkbox input "true"
click at [499, 405] on button "Next" at bounding box center [443, 429] width 193 height 48
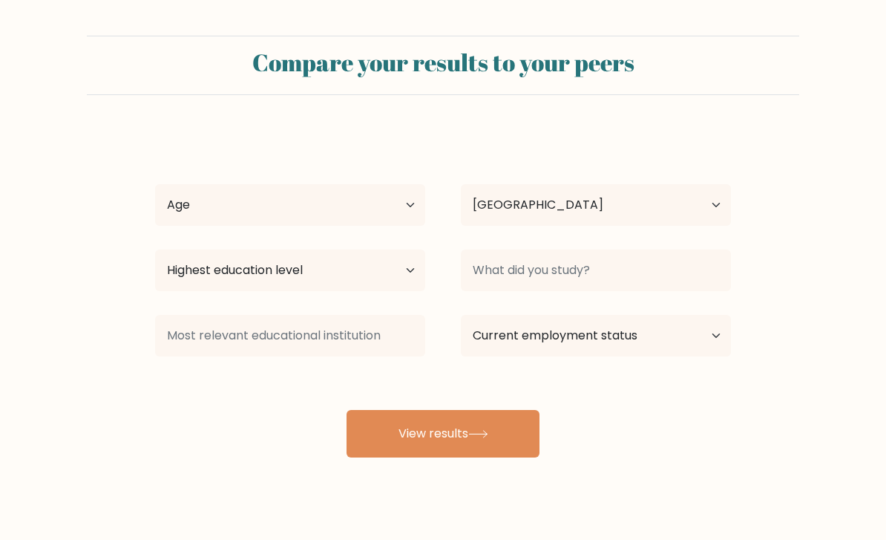
select select "PH"
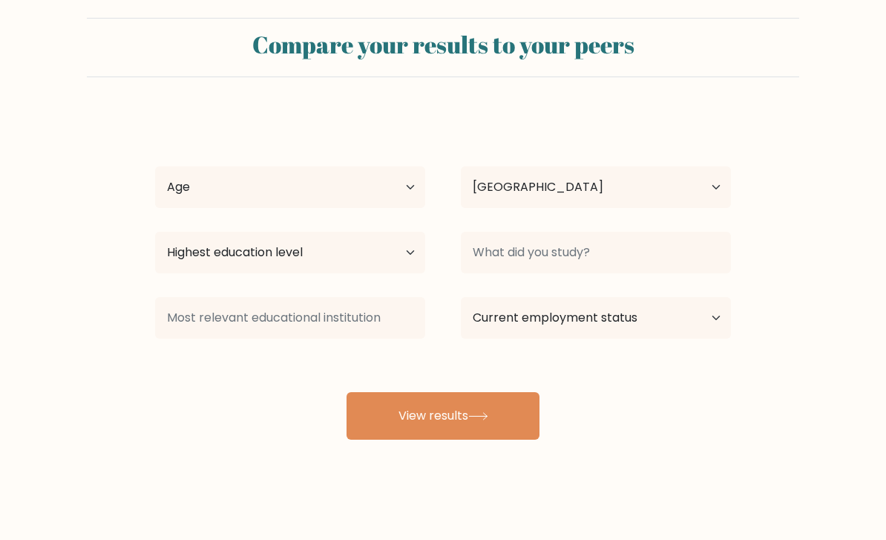
scroll to position [48, 0]
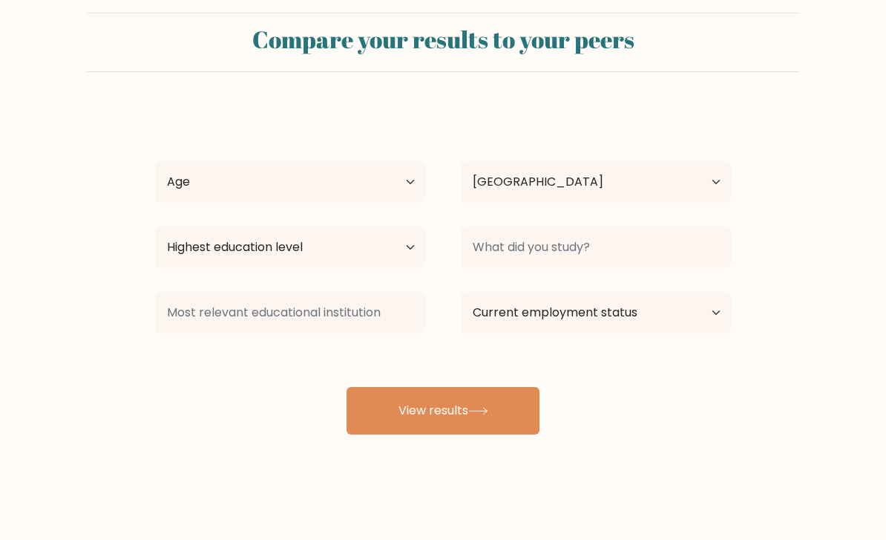
click at [488, 407] on icon at bounding box center [478, 411] width 20 height 8
click at [411, 161] on select "Age Under 18 years old 18-24 years old 25-34 years old 35-44 years old 45-54 ye…" at bounding box center [290, 182] width 270 height 42
select select "18_24"
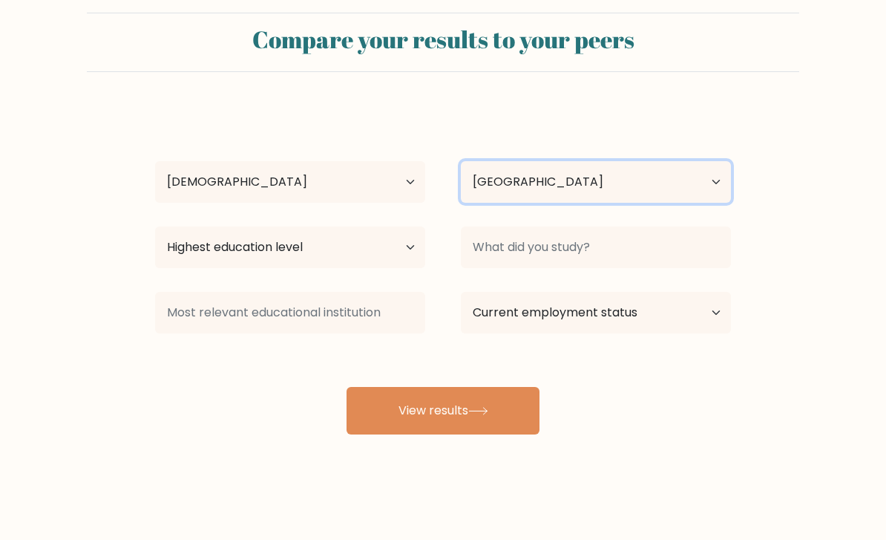
click at [593, 166] on select "Country Afghanistan Albania Algeria American Samoa Andorra Angola Anguilla Anta…" at bounding box center [596, 182] width 270 height 42
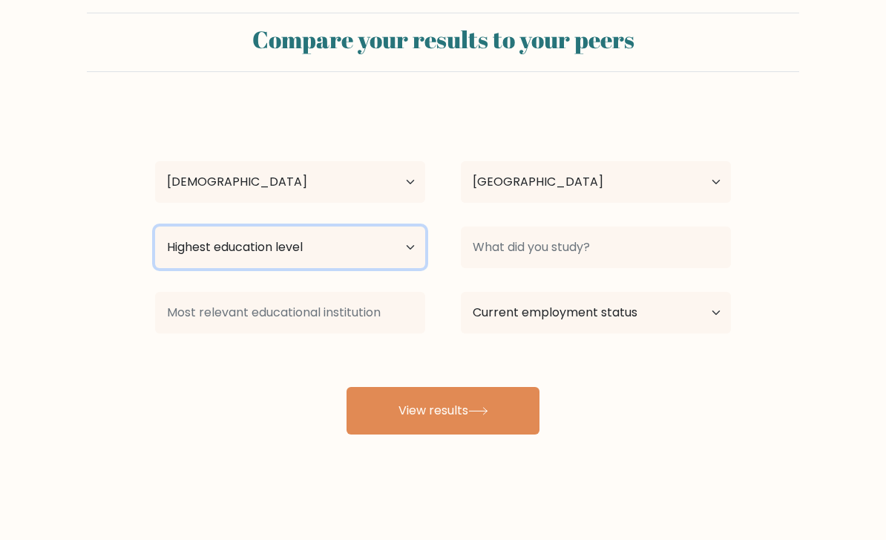
click at [419, 226] on select "Highest education level No schooling Primary Lower Secondary Upper Secondary Oc…" at bounding box center [290, 247] width 270 height 42
select select "bachelors_degree"
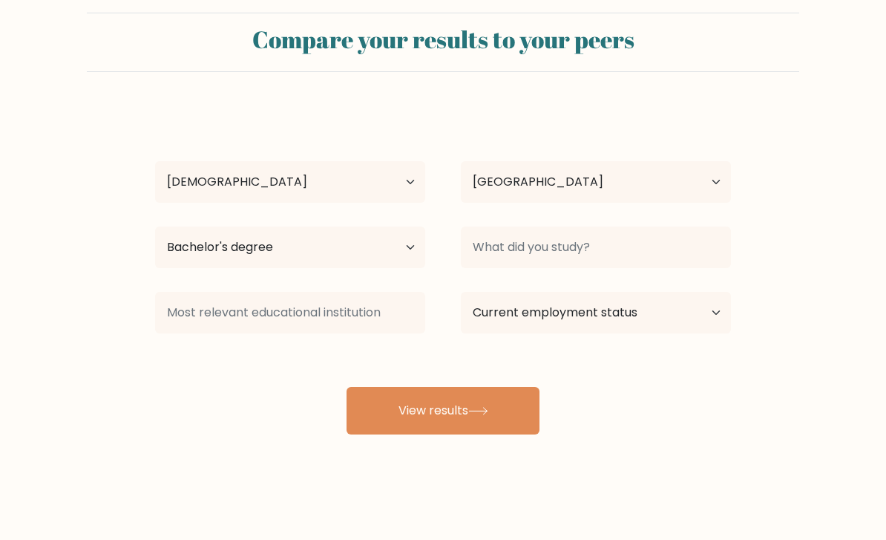
click at [496, 387] on button "View results" at bounding box center [443, 411] width 193 height 48
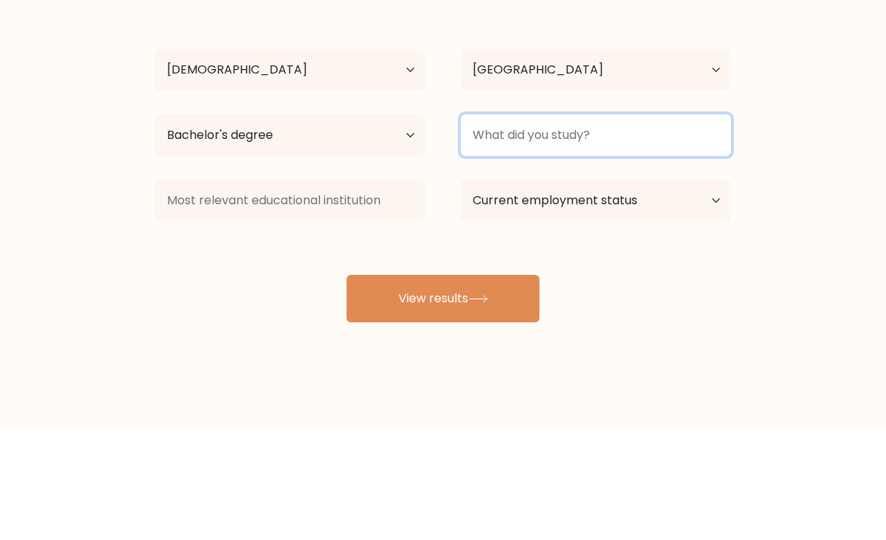
click at [664, 226] on input at bounding box center [596, 247] width 270 height 42
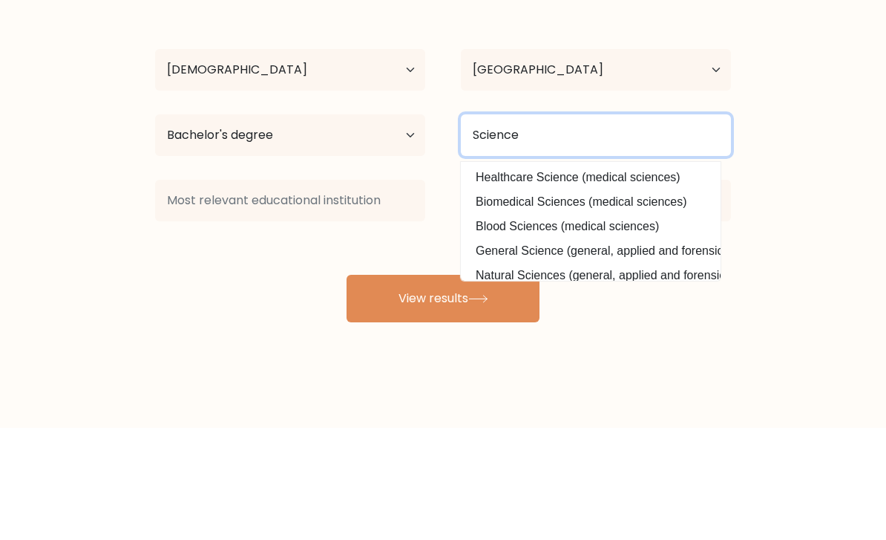
type input "Science"
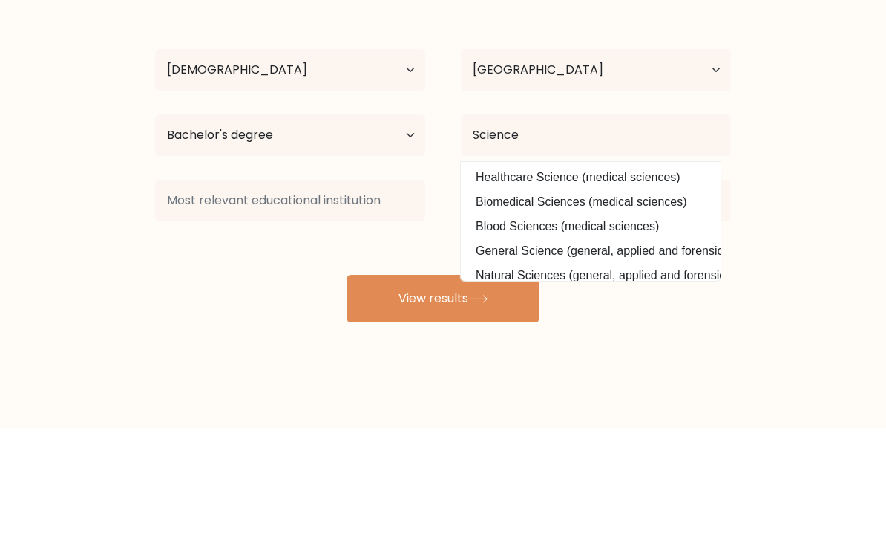
click at [790, 71] on form "Compare your results to your peers Ella Patrice Sanchez Age Under 18 years old …" at bounding box center [443, 224] width 886 height 422
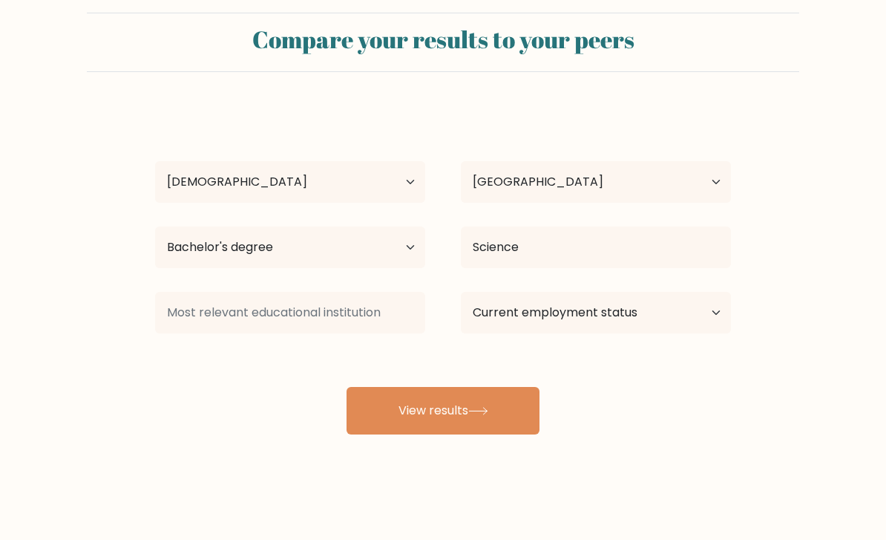
click at [472, 390] on button "View results" at bounding box center [443, 411] width 193 height 48
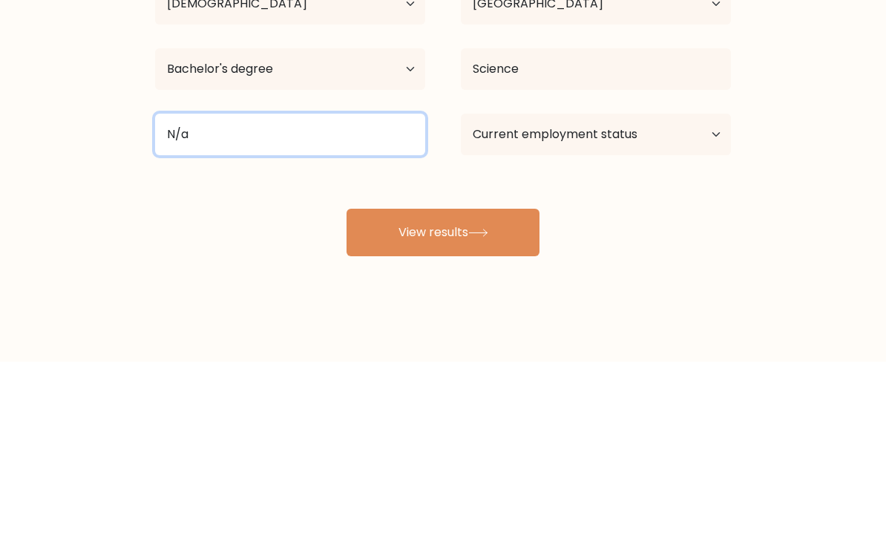
type input "N/a"
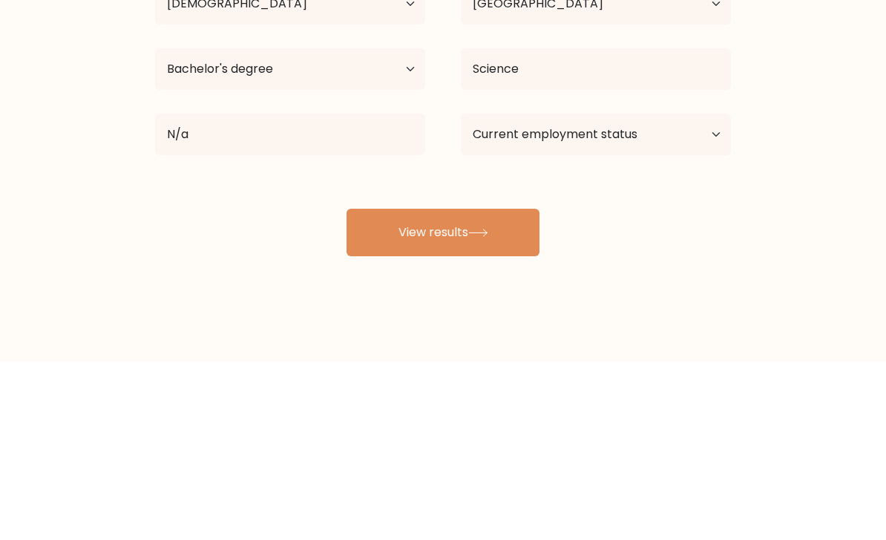
click at [461, 387] on button "View results" at bounding box center [443, 411] width 193 height 48
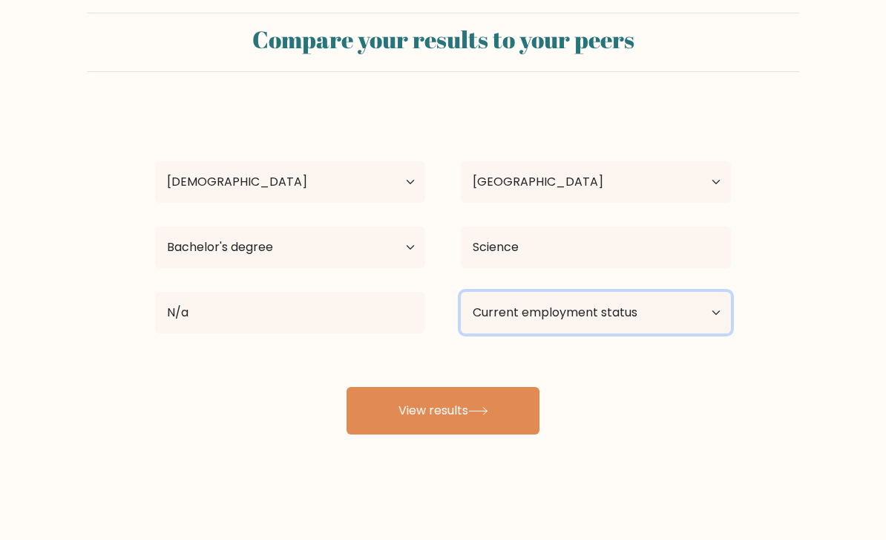
click at [575, 292] on select "Current employment status Employed Student Retired Other / prefer not to answer" at bounding box center [596, 313] width 270 height 42
select select "student"
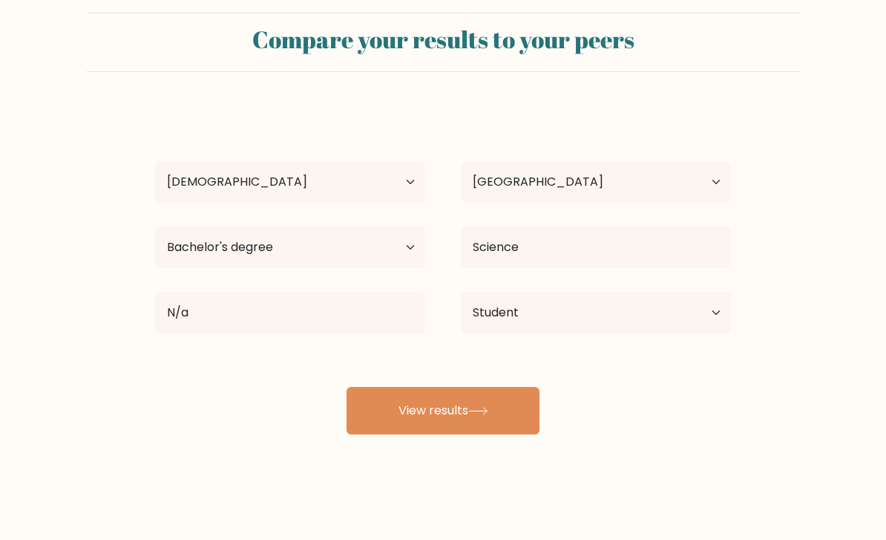
click at [490, 396] on button "View results" at bounding box center [443, 411] width 193 height 48
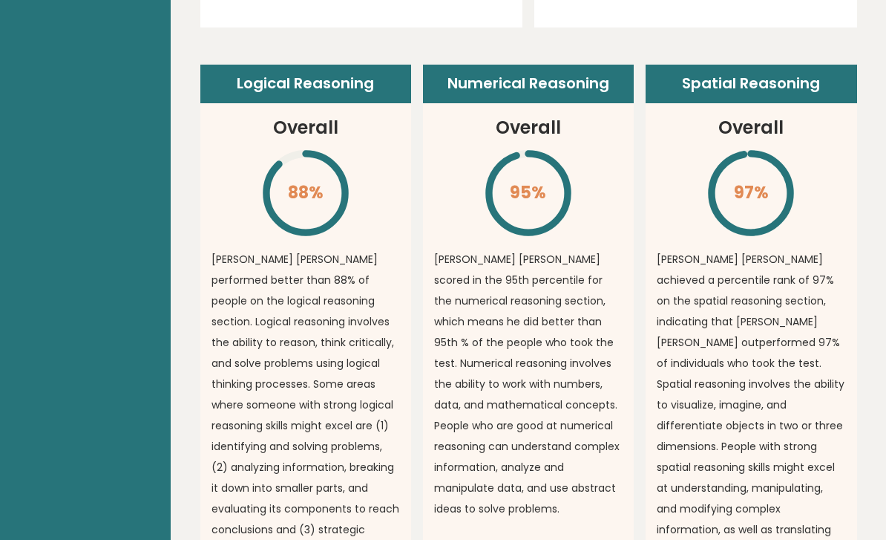
scroll to position [1076, 0]
